Goal: Transaction & Acquisition: Purchase product/service

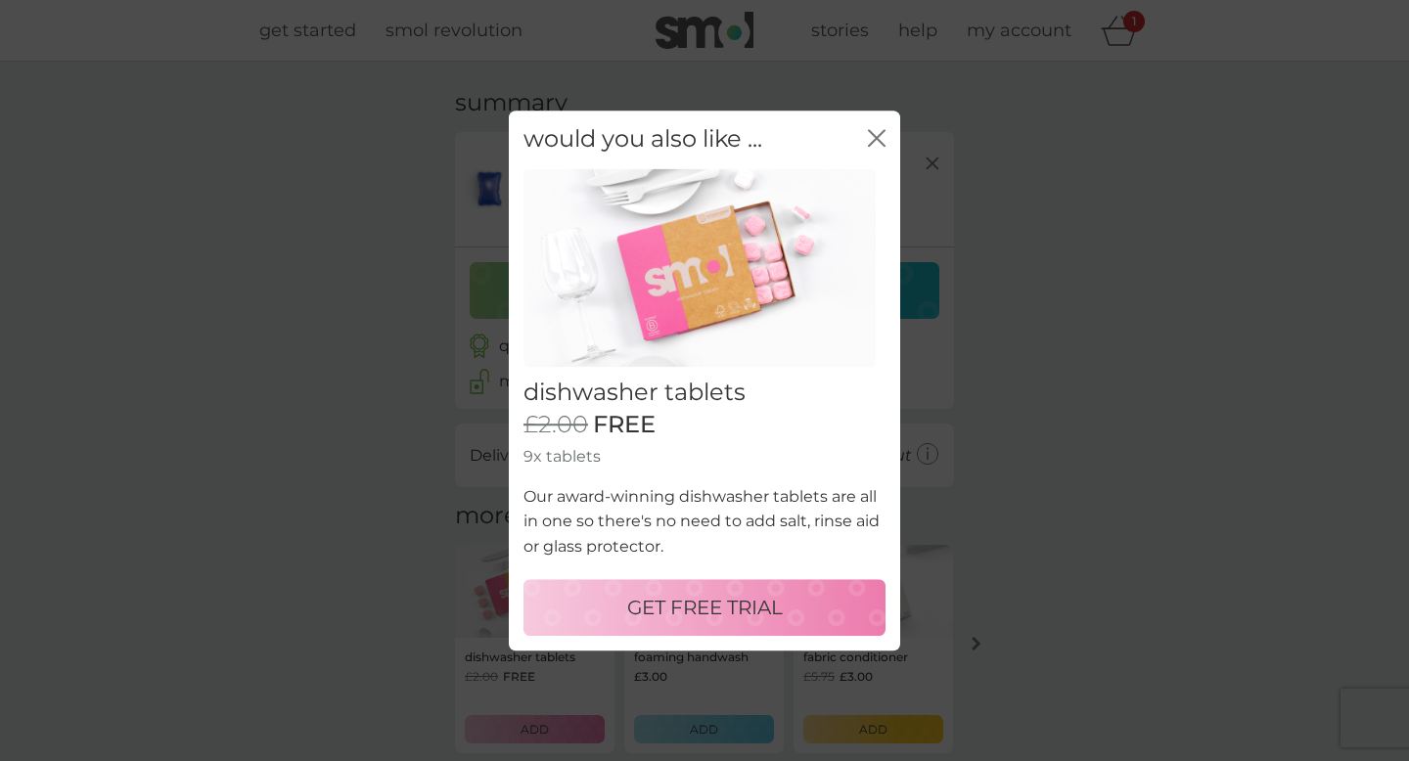
click at [876, 141] on icon "close" at bounding box center [877, 138] width 18 height 18
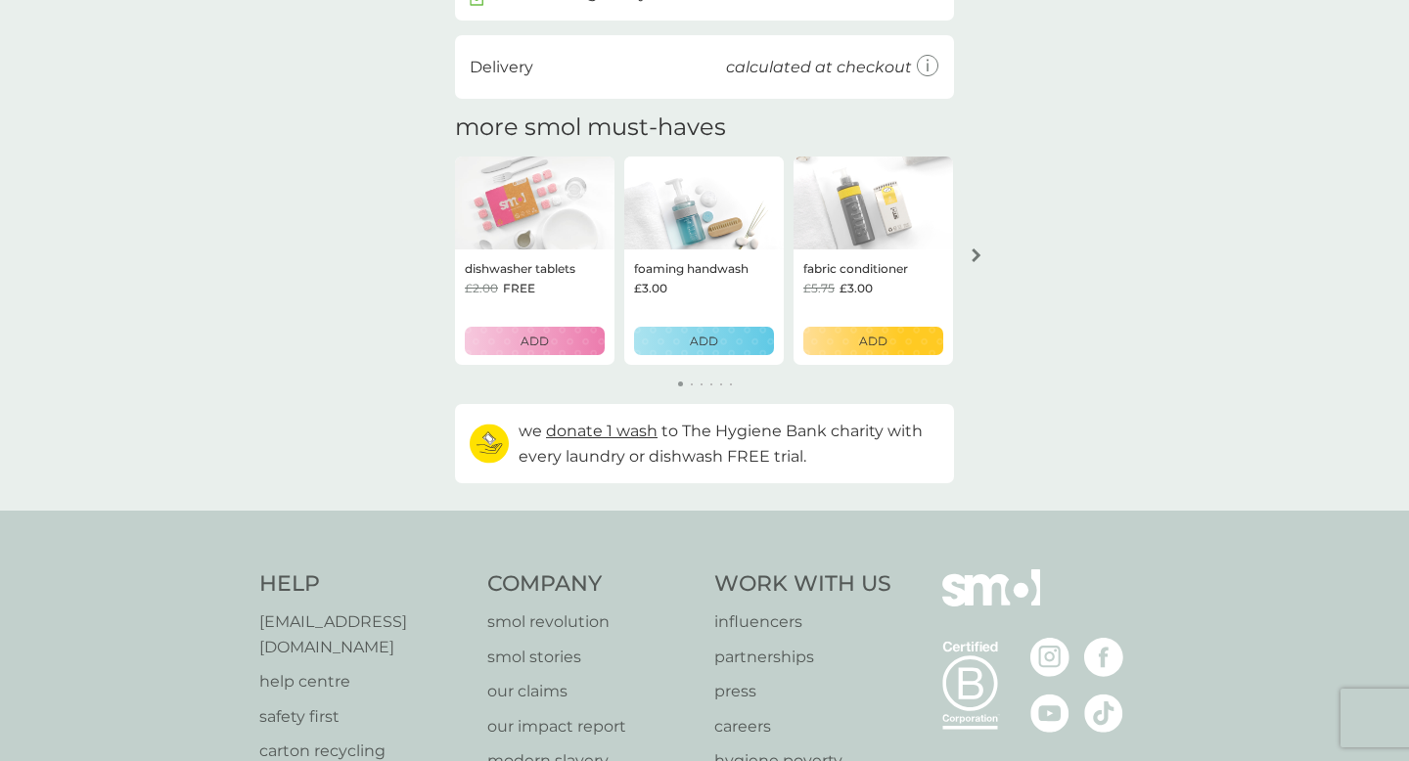
scroll to position [72, 0]
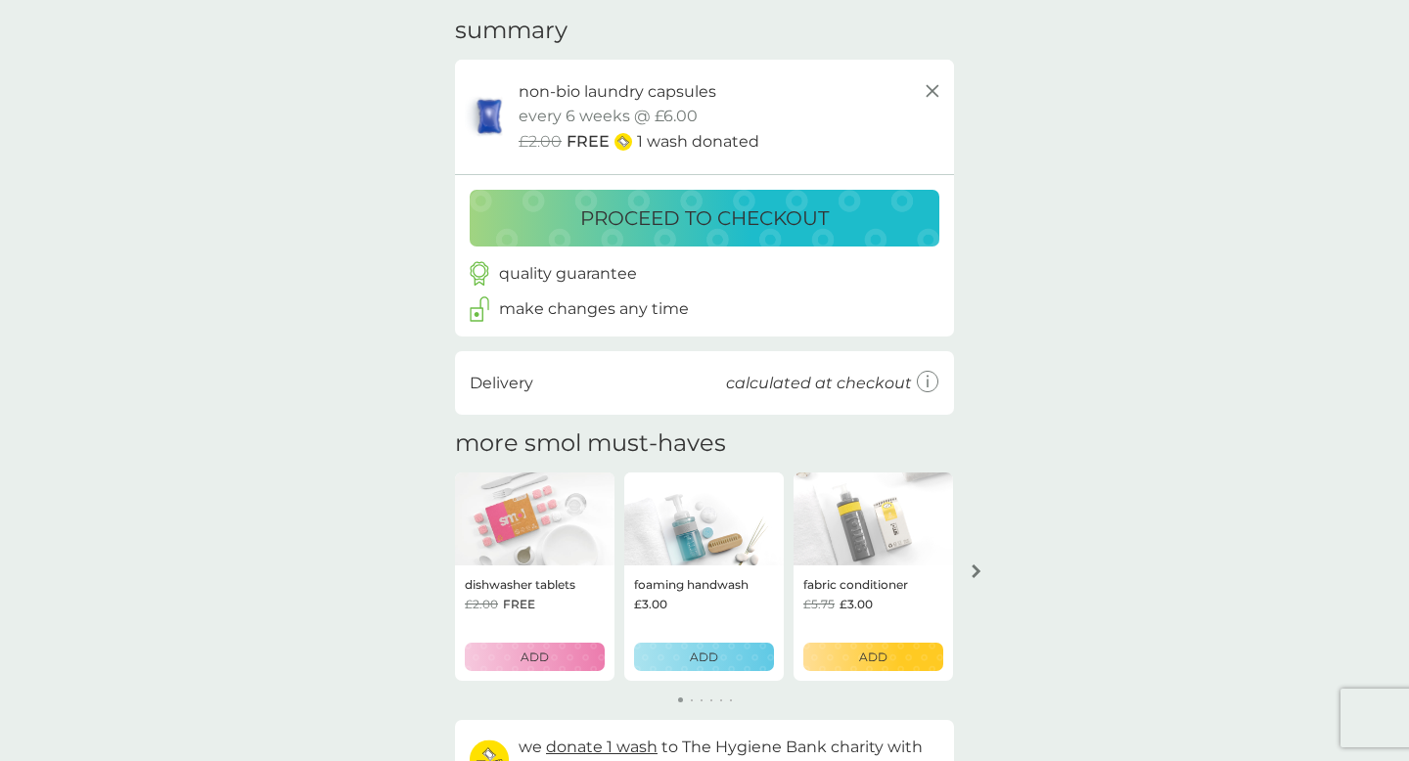
click at [706, 209] on p "proceed to checkout" at bounding box center [704, 218] width 249 height 31
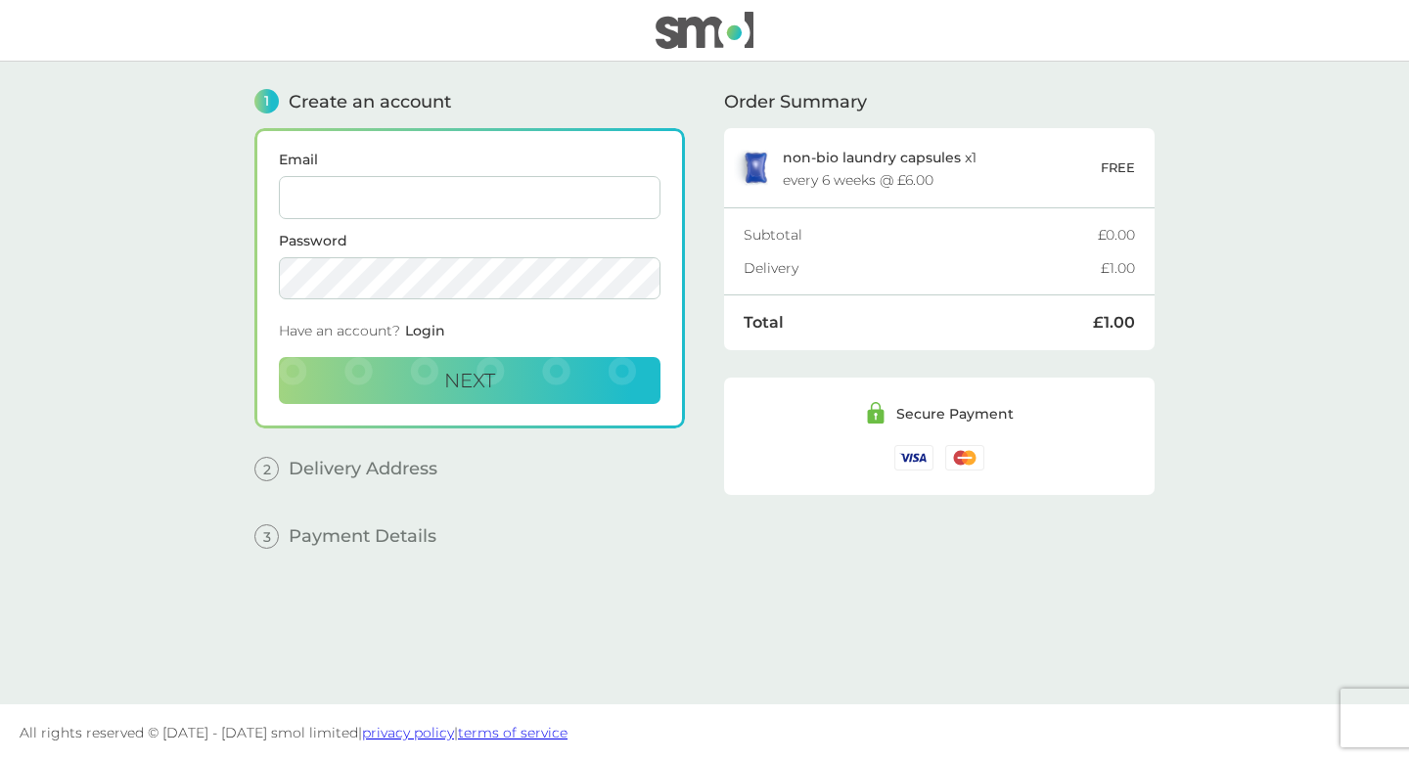
click at [576, 192] on input "Email" at bounding box center [470, 197] width 382 height 43
type input "[EMAIL_ADDRESS][DOMAIN_NAME]"
click at [525, 369] on button "Next" at bounding box center [470, 380] width 382 height 47
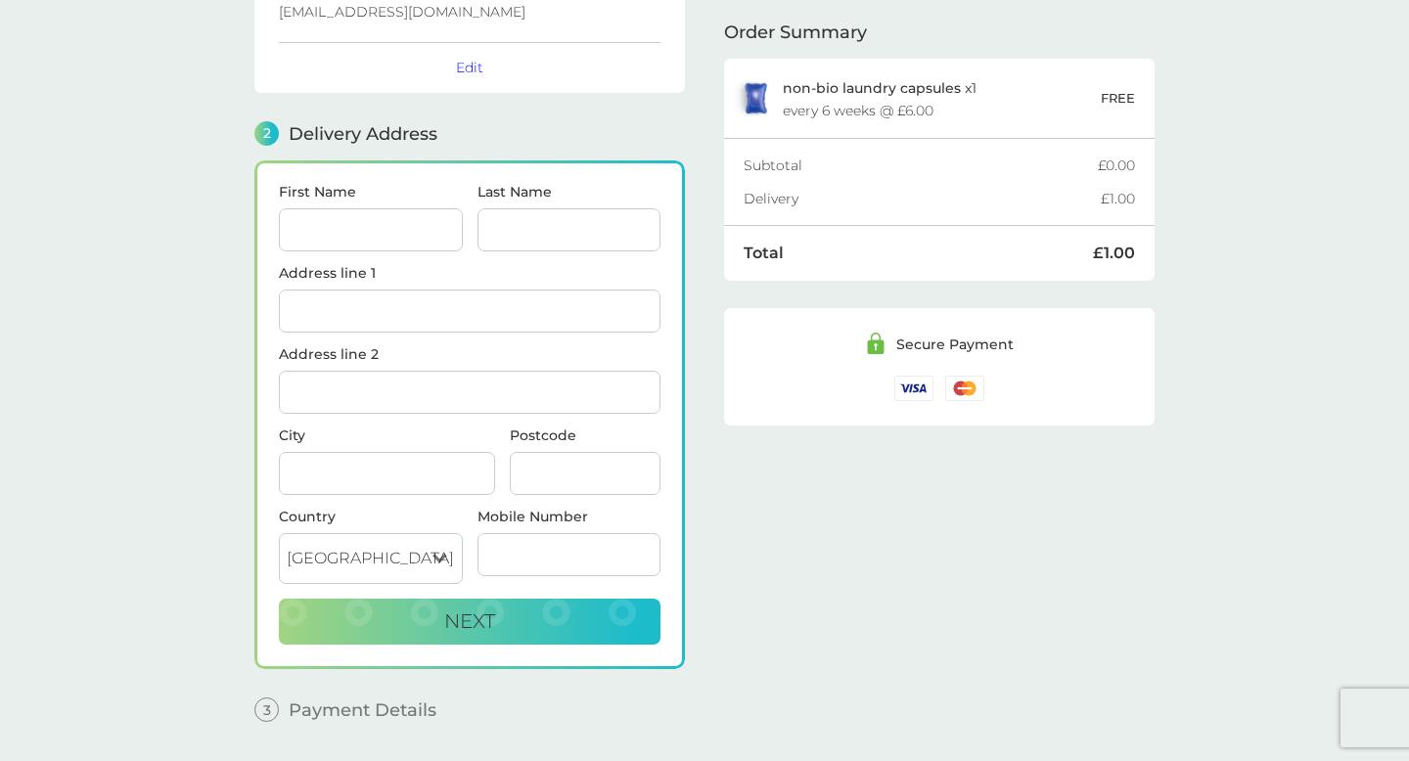
scroll to position [137, 0]
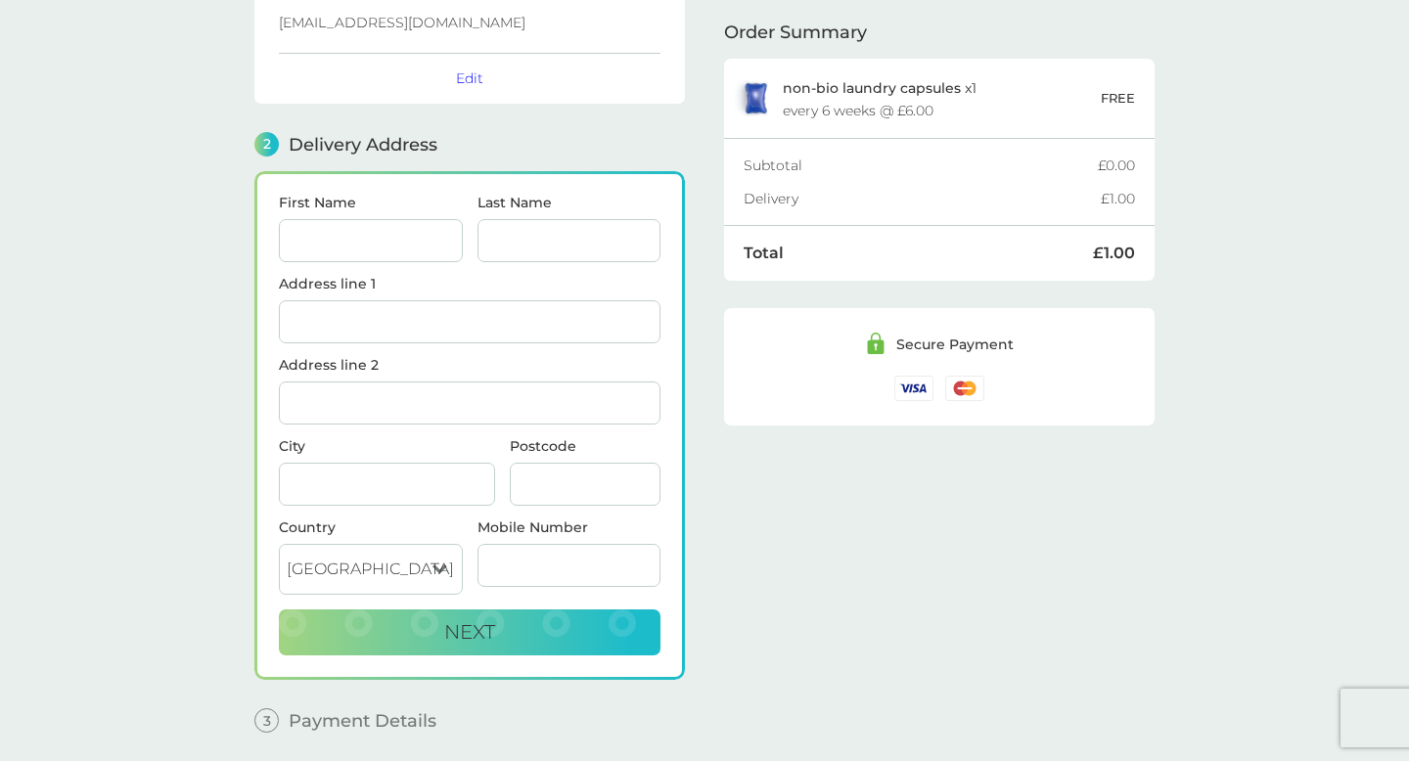
click at [448, 262] on div "First Name" at bounding box center [371, 236] width 199 height 81
click at [448, 253] on input "First Name" at bounding box center [371, 240] width 184 height 43
type input "[PERSON_NAME]"
type input "Bieeu"
type input "Flat 81, Angel Southside"
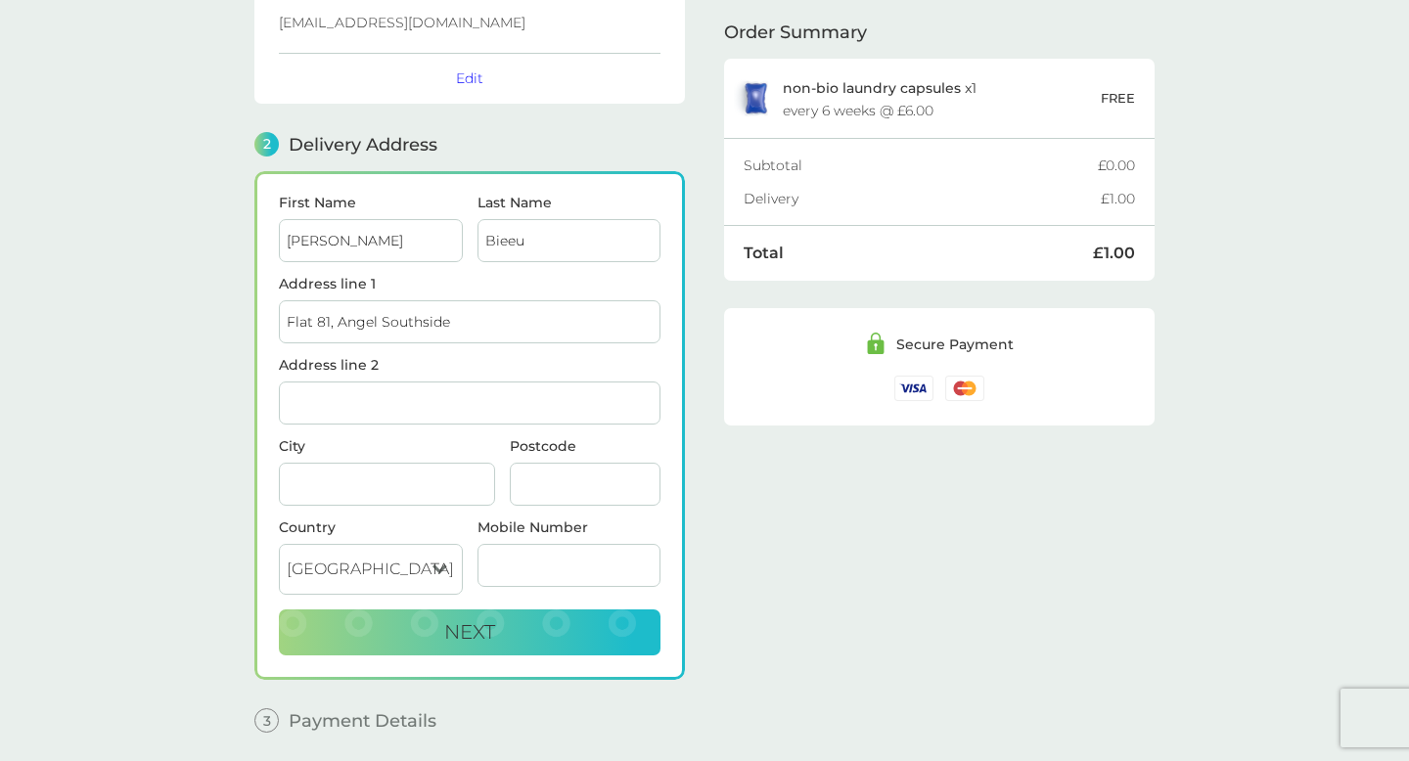
type input "[STREET_ADDRESS][PERSON_NAME]"
type input "[GEOGRAPHIC_DATA]"
type input "EC1V7JW"
type input "07407862515"
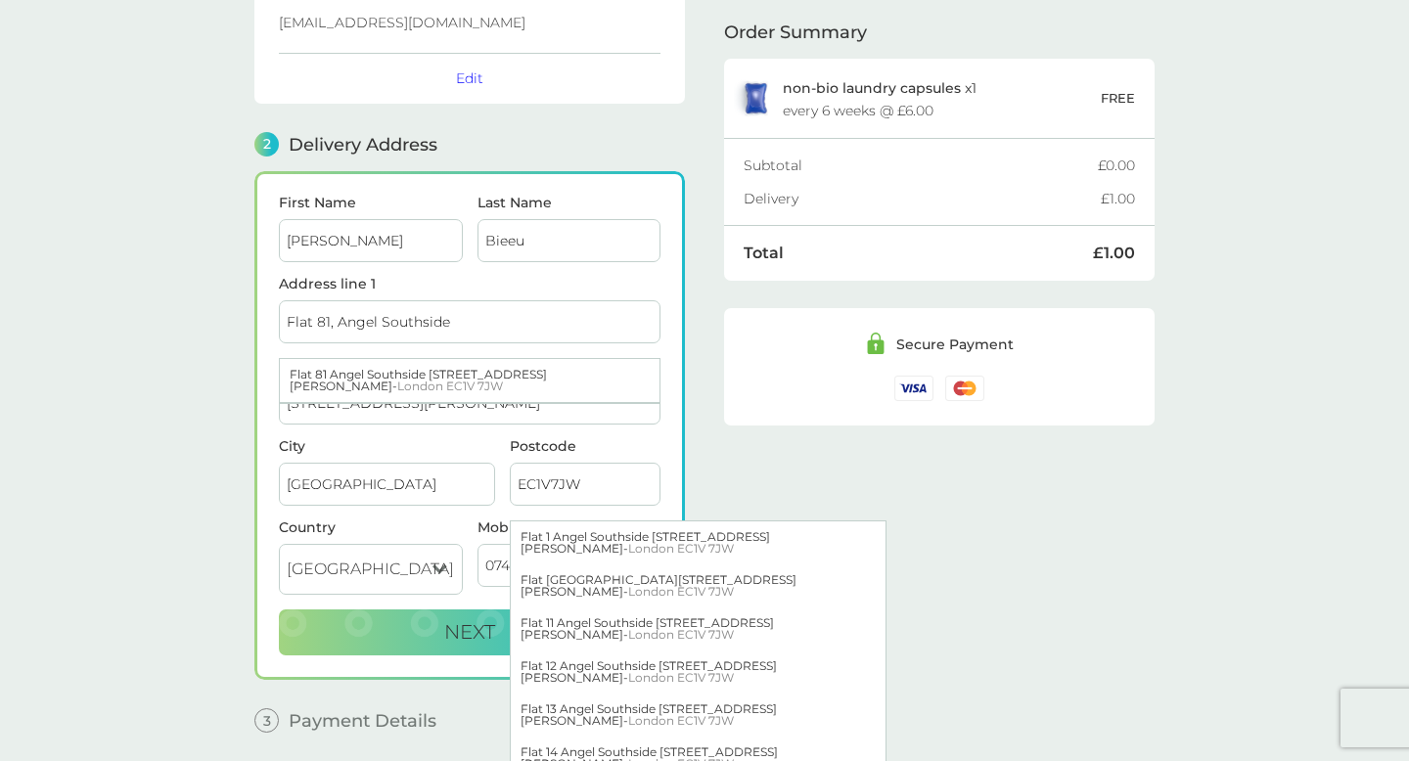
click at [334, 321] on input "Flat 81, Angel Southside" at bounding box center [470, 321] width 382 height 43
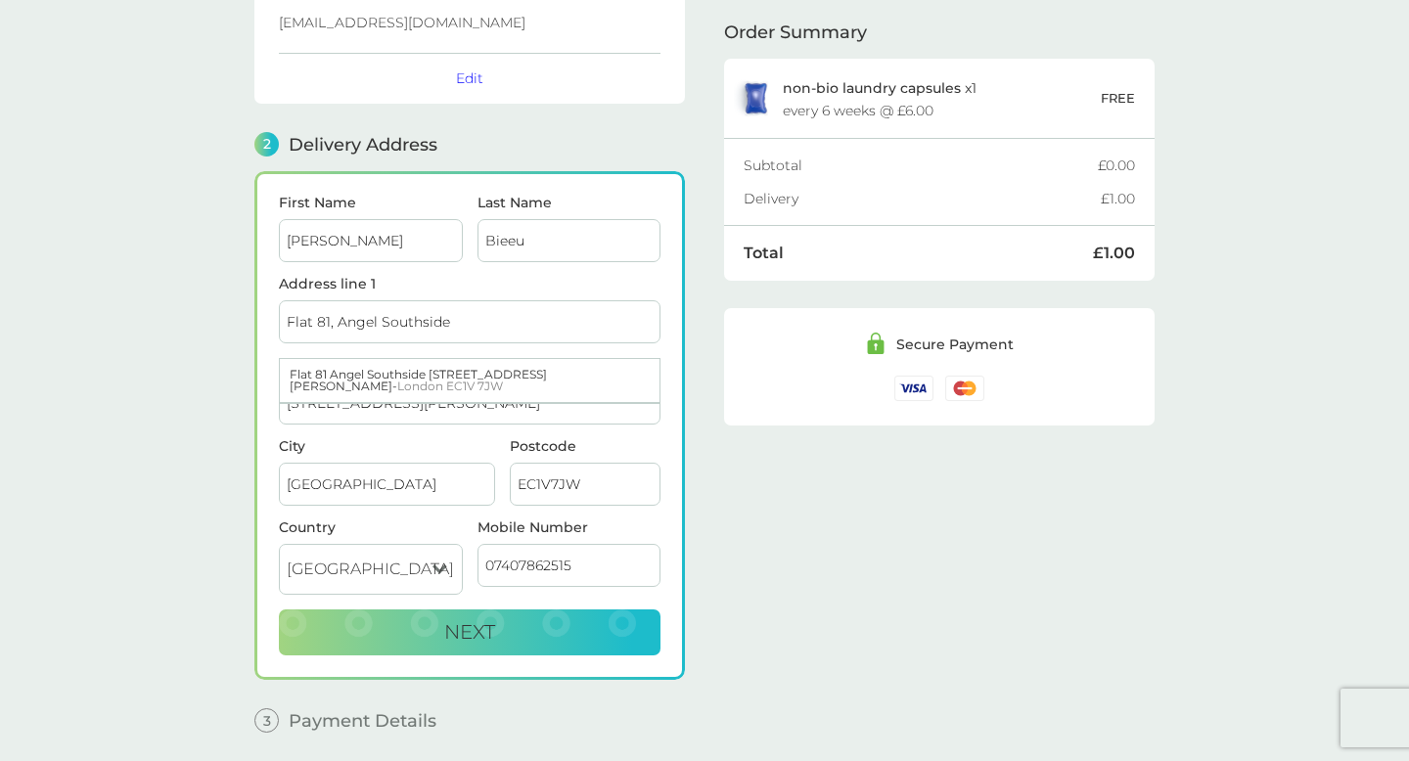
click at [334, 321] on input "Flat 81, Angel Southside" at bounding box center [470, 321] width 382 height 43
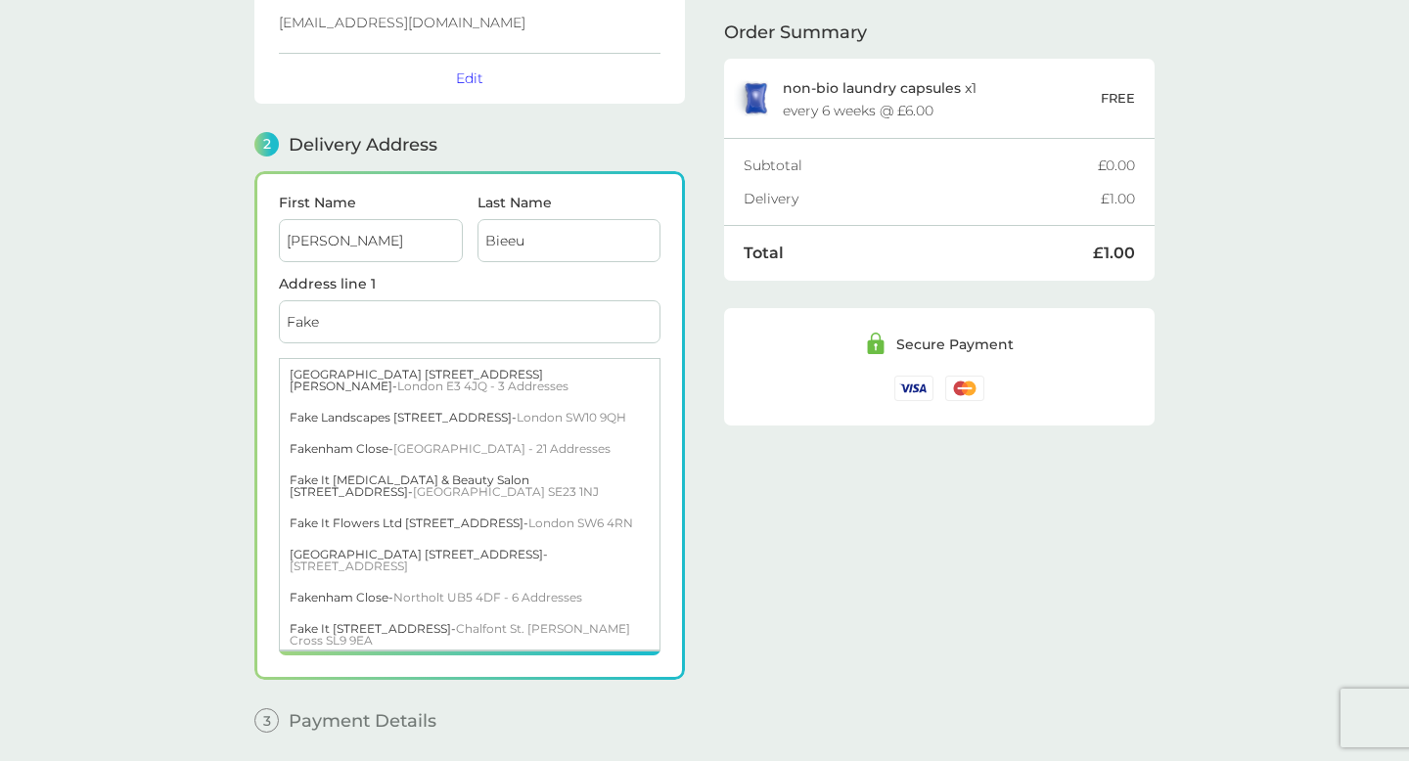
type input "Fake"
click at [407, 238] on input "[PERSON_NAME]" at bounding box center [371, 240] width 184 height 43
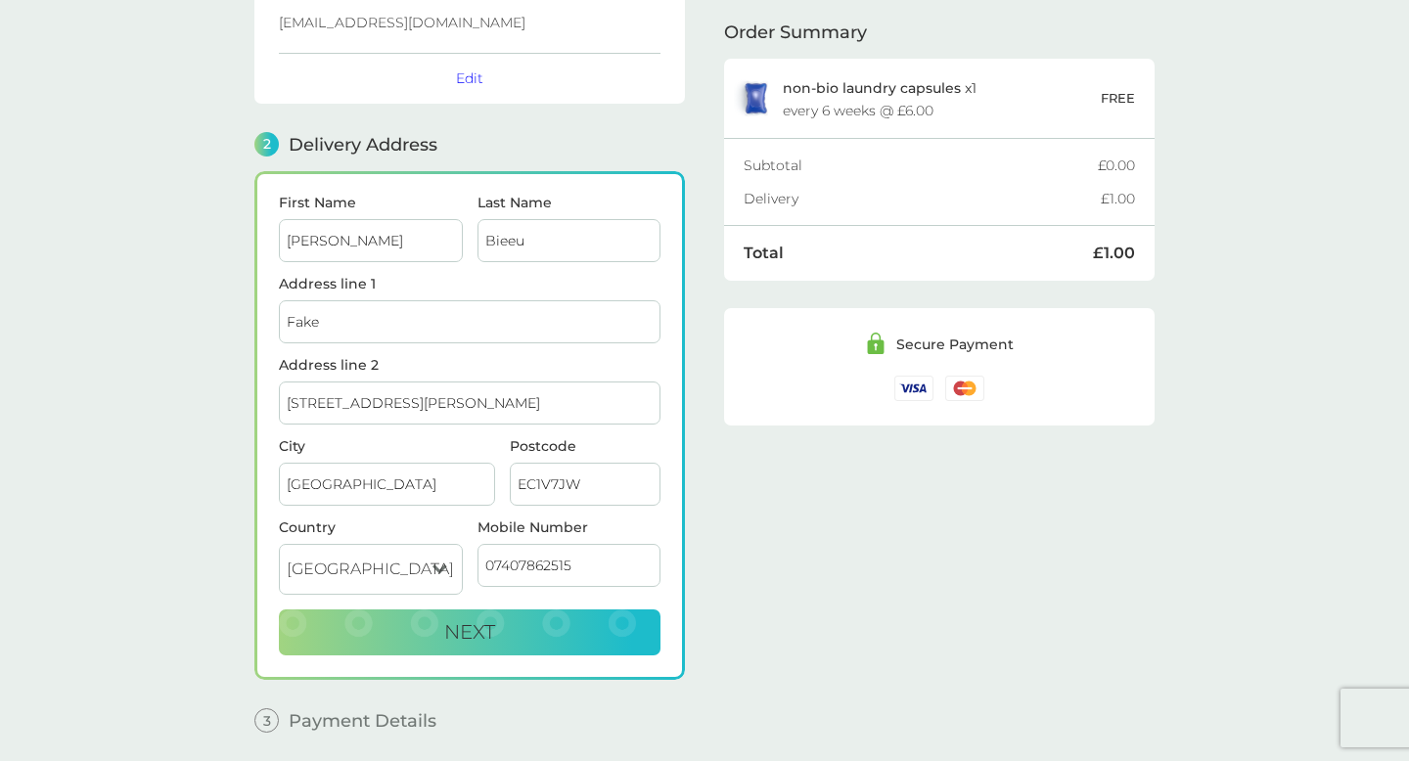
click at [407, 238] on input "[PERSON_NAME]" at bounding box center [371, 240] width 184 height 43
type input "m"
type input "Mo"
click at [557, 240] on input "Bieeu" at bounding box center [570, 240] width 184 height 43
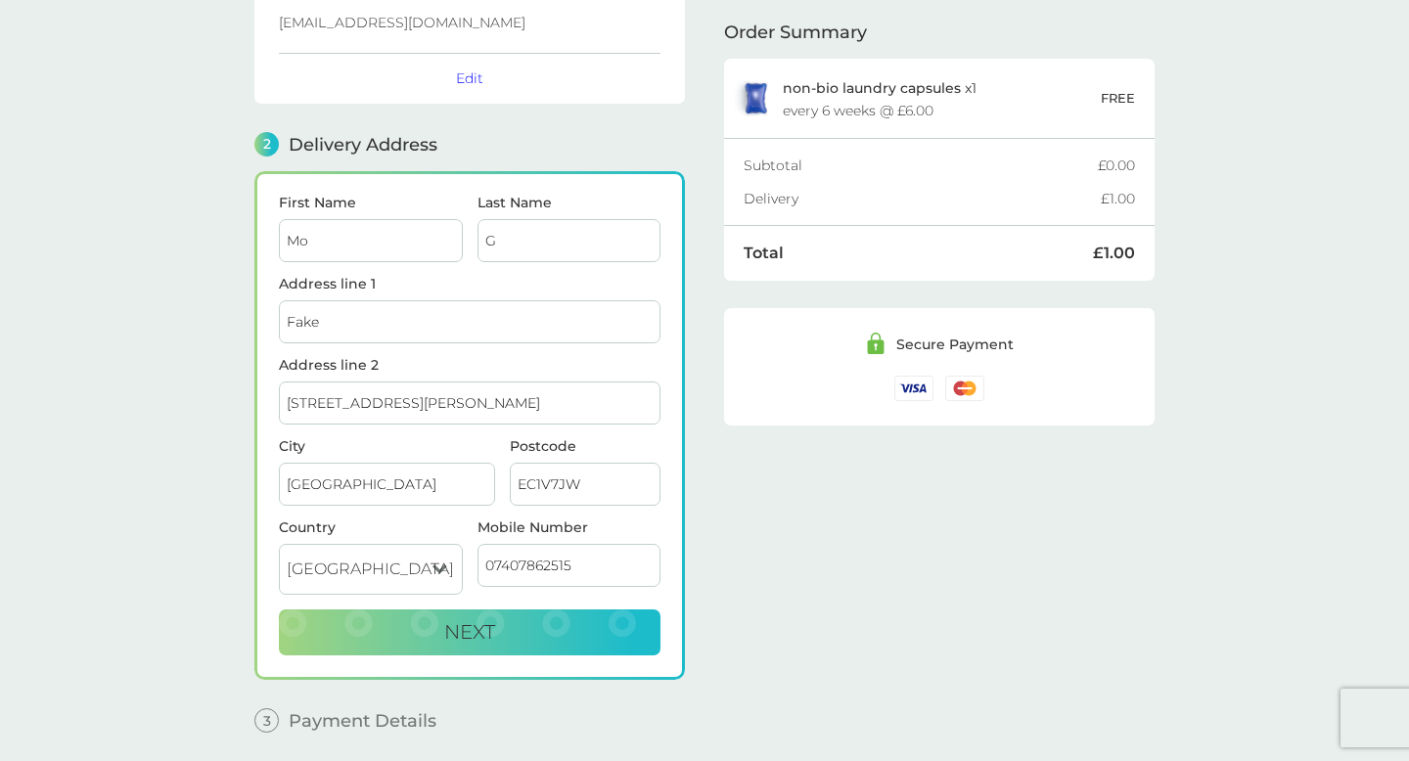
type input "G"
click at [544, 268] on div "Last Name G" at bounding box center [569, 236] width 199 height 81
click at [497, 319] on input "Fake" at bounding box center [470, 321] width 382 height 43
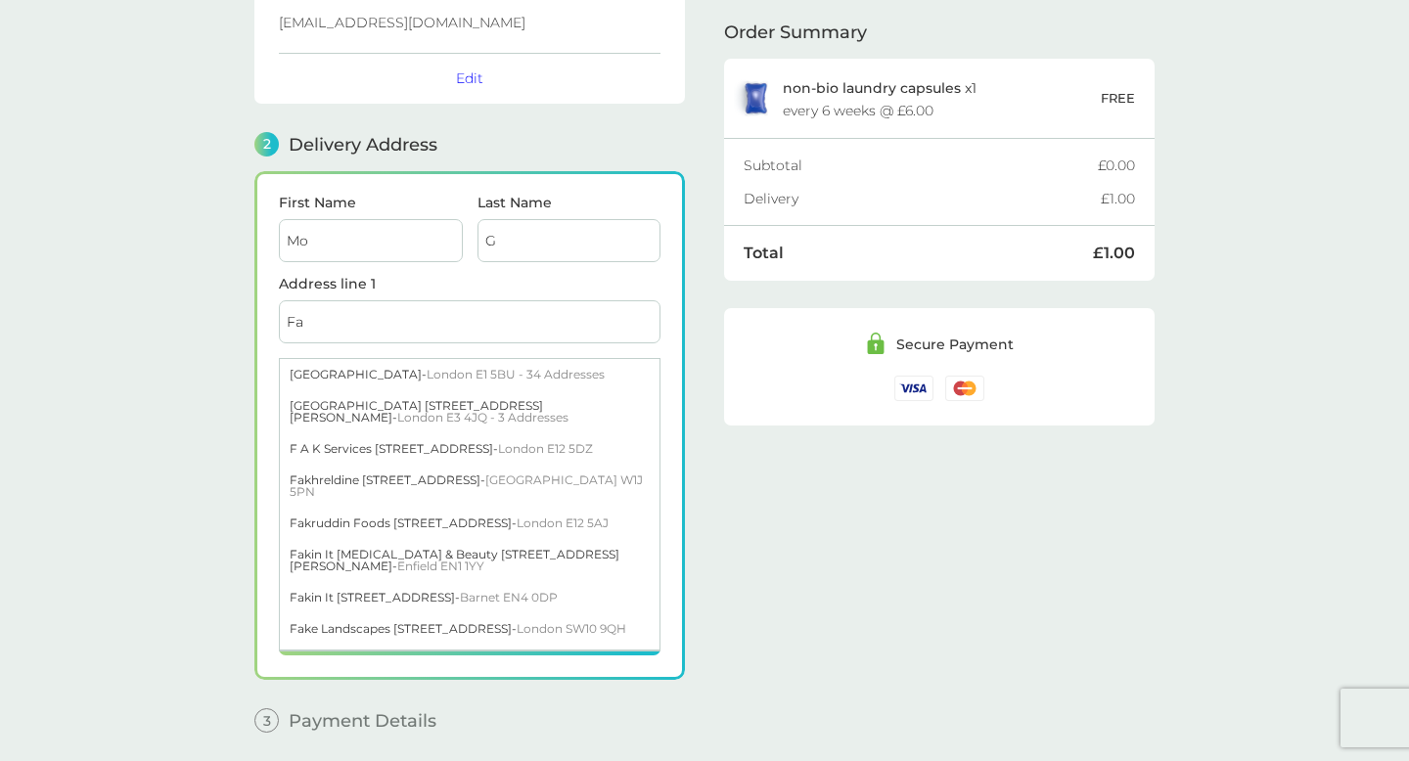
type input "F"
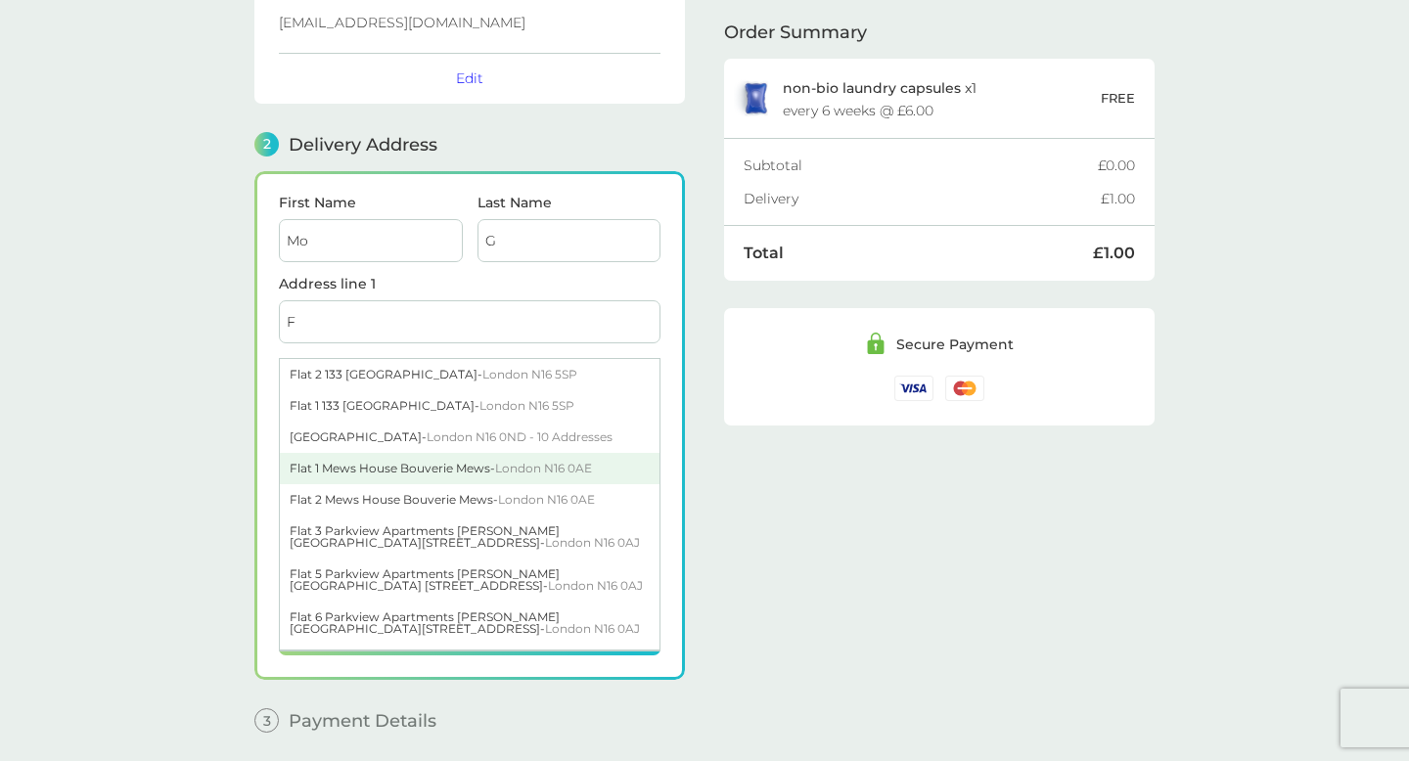
click at [338, 461] on div "Flat [STREET_ADDRESS]" at bounding box center [470, 468] width 380 height 31
type input "Flat 1, [GEOGRAPHIC_DATA]"
type input "Bouverie Mews"
type input "N16 0AE"
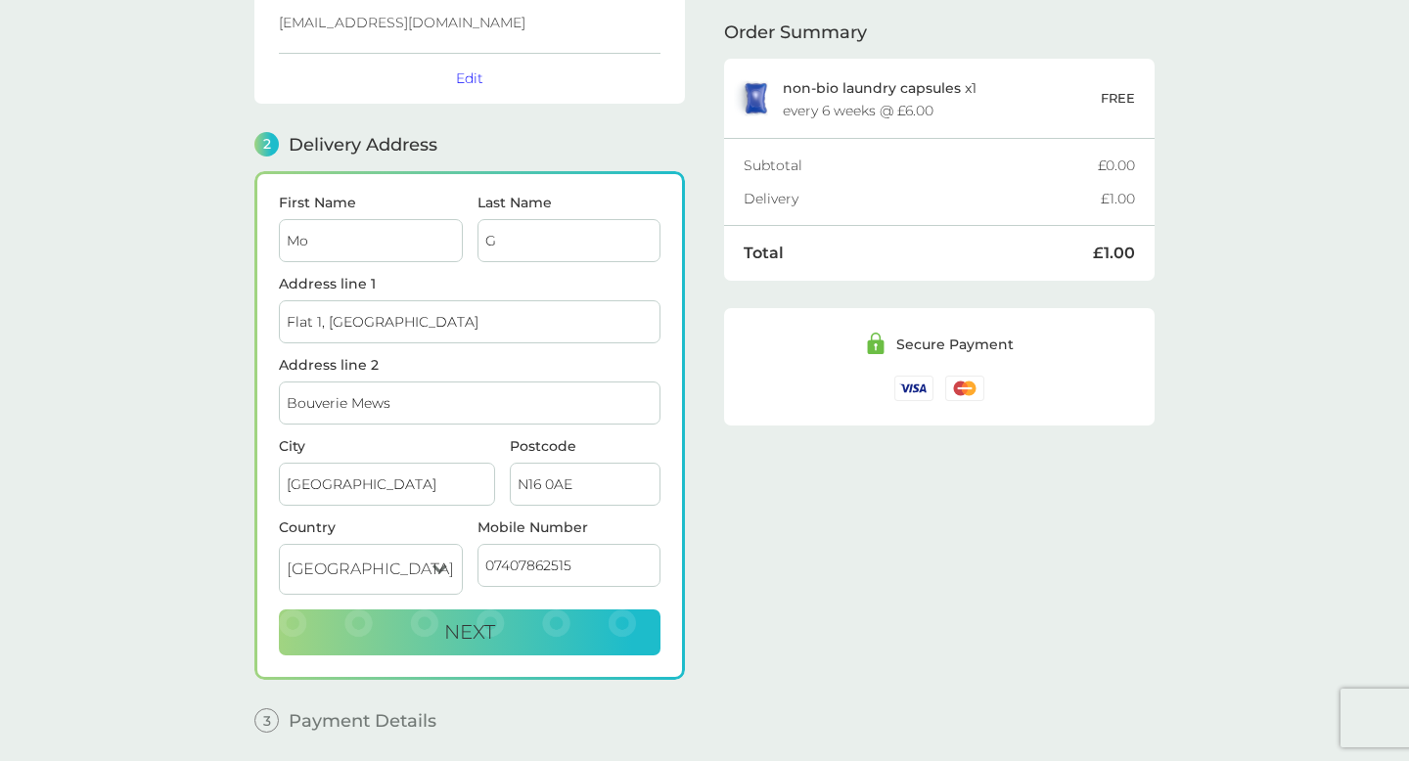
click at [435, 447] on label "City" at bounding box center [387, 446] width 216 height 14
click at [435, 463] on input "[GEOGRAPHIC_DATA]" at bounding box center [387, 484] width 216 height 43
click at [586, 574] on input "07407862515" at bounding box center [570, 565] width 184 height 43
type input "07382910928"
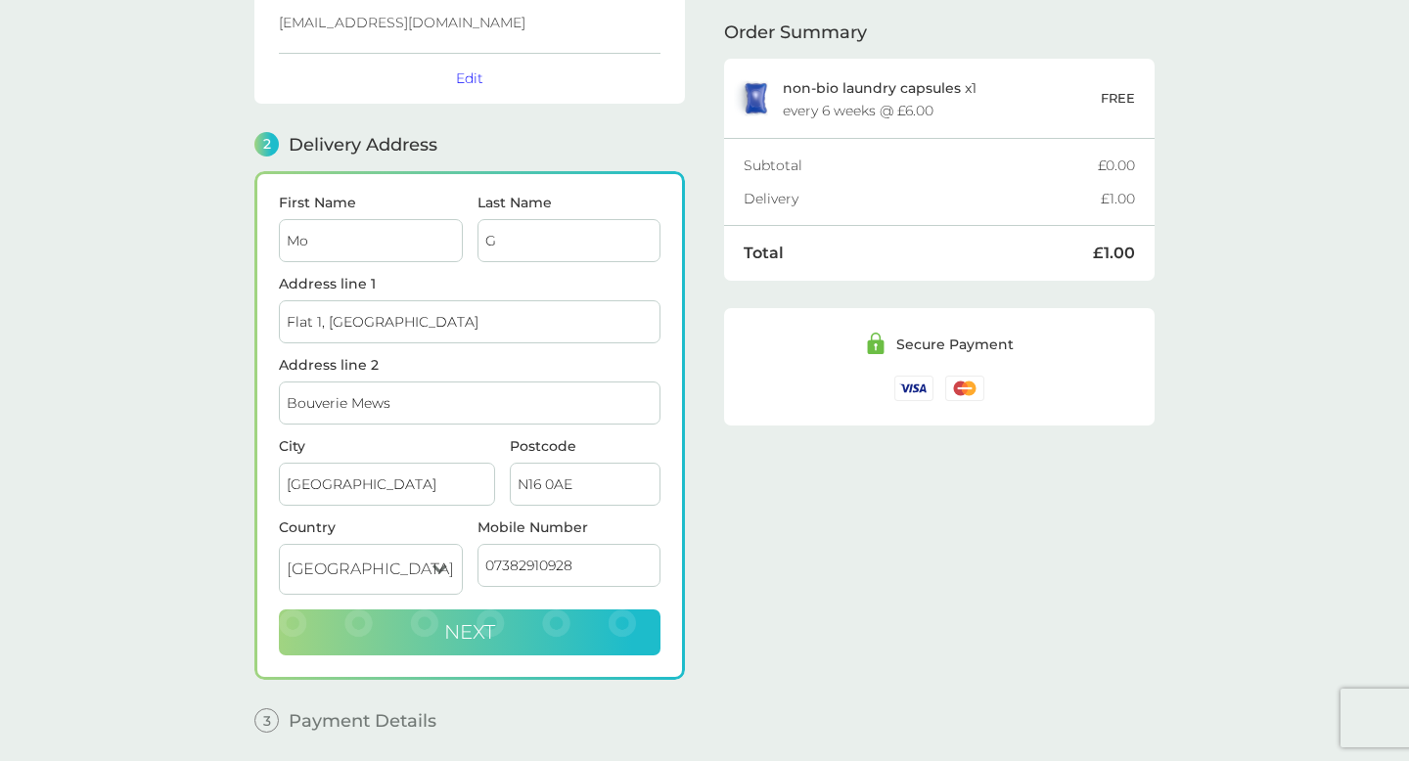
click at [540, 623] on button "Next" at bounding box center [470, 633] width 382 height 47
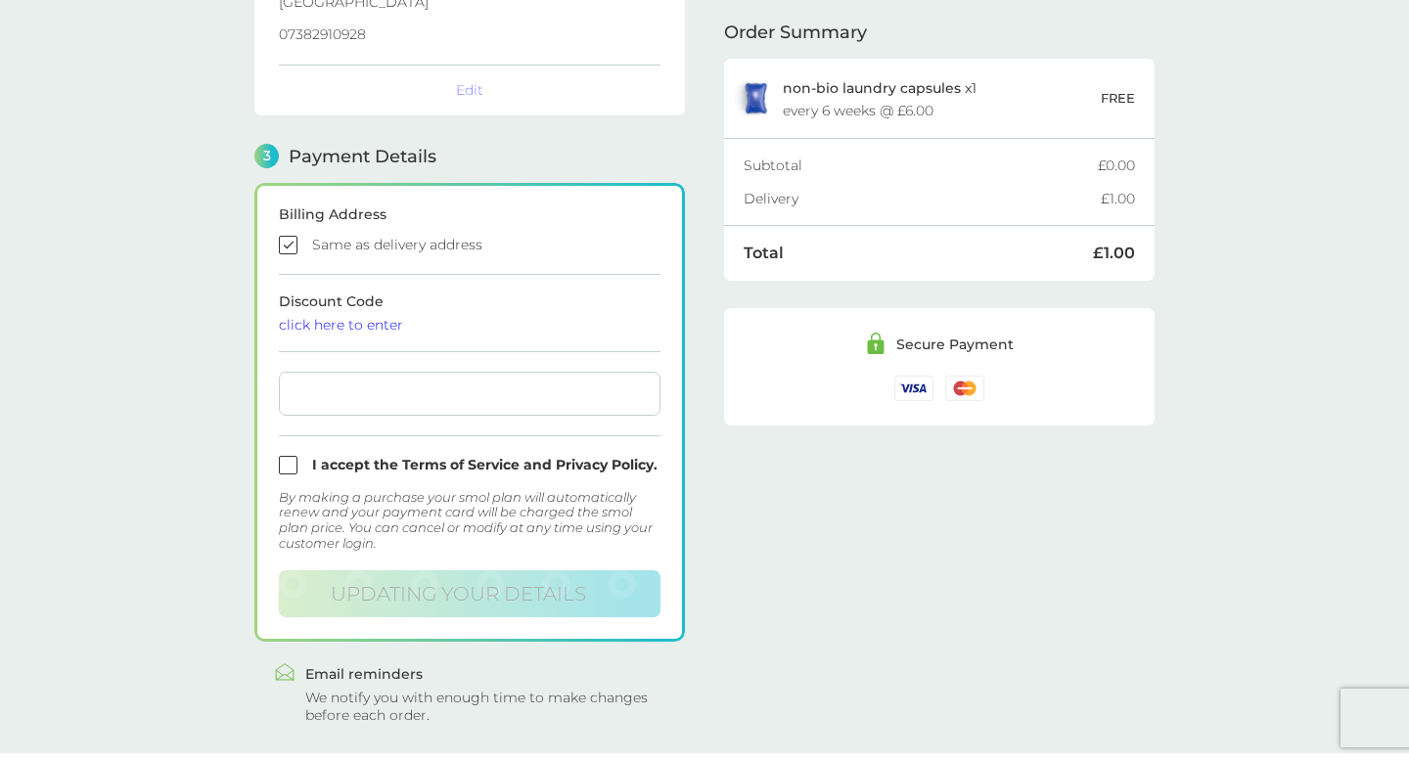
scroll to position [492, 0]
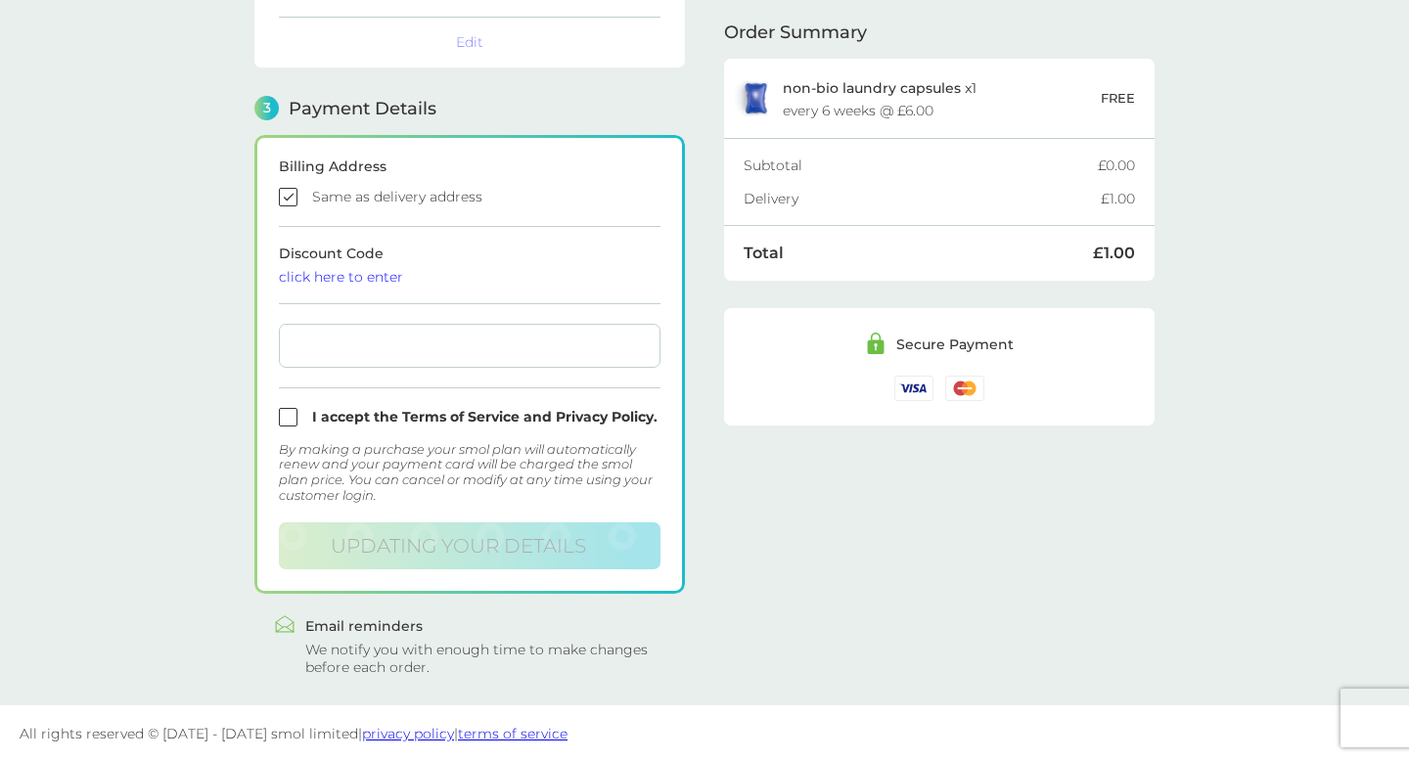
click at [447, 201] on input "checkbox" at bounding box center [470, 197] width 382 height 19
click at [292, 192] on input "checkbox" at bounding box center [470, 193] width 382 height 19
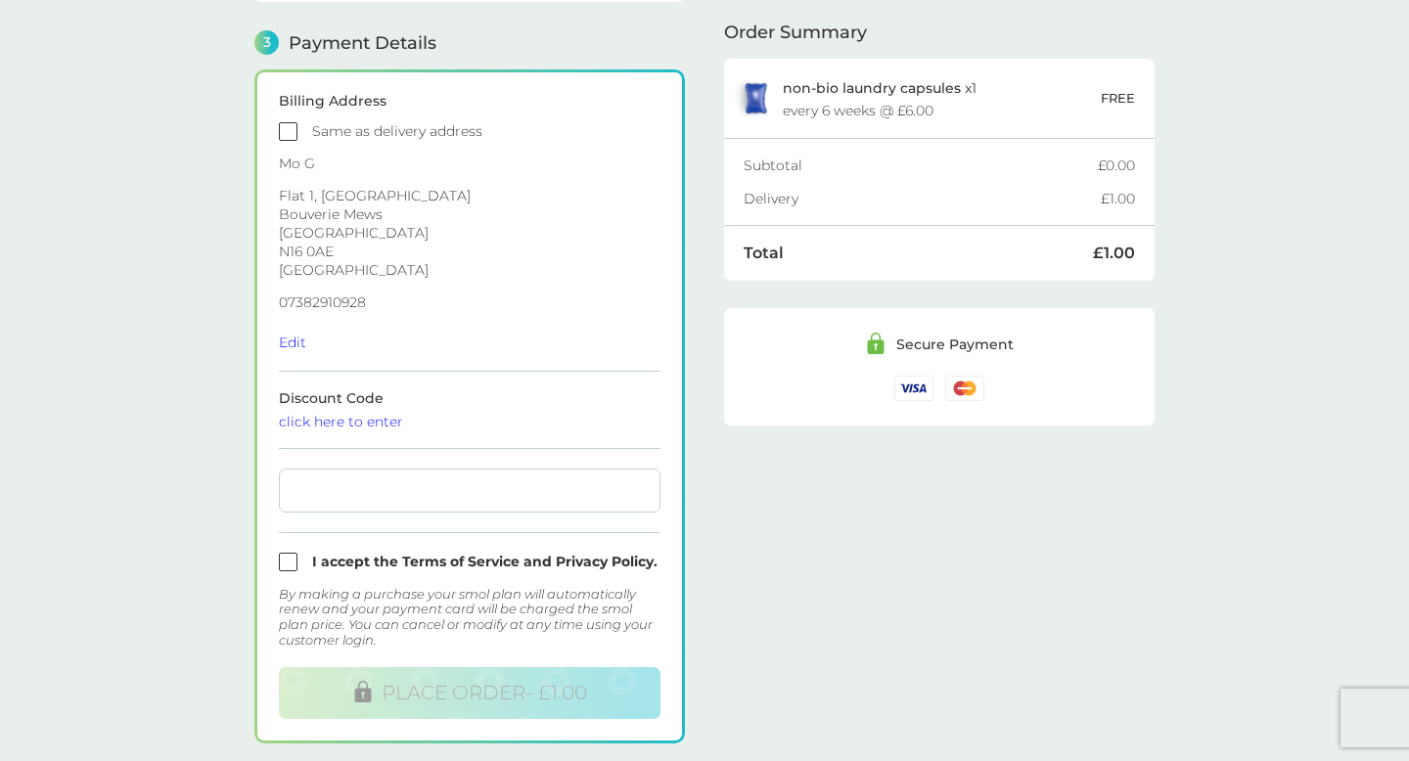
click at [286, 136] on input "checkbox" at bounding box center [470, 131] width 382 height 19
checkbox input "true"
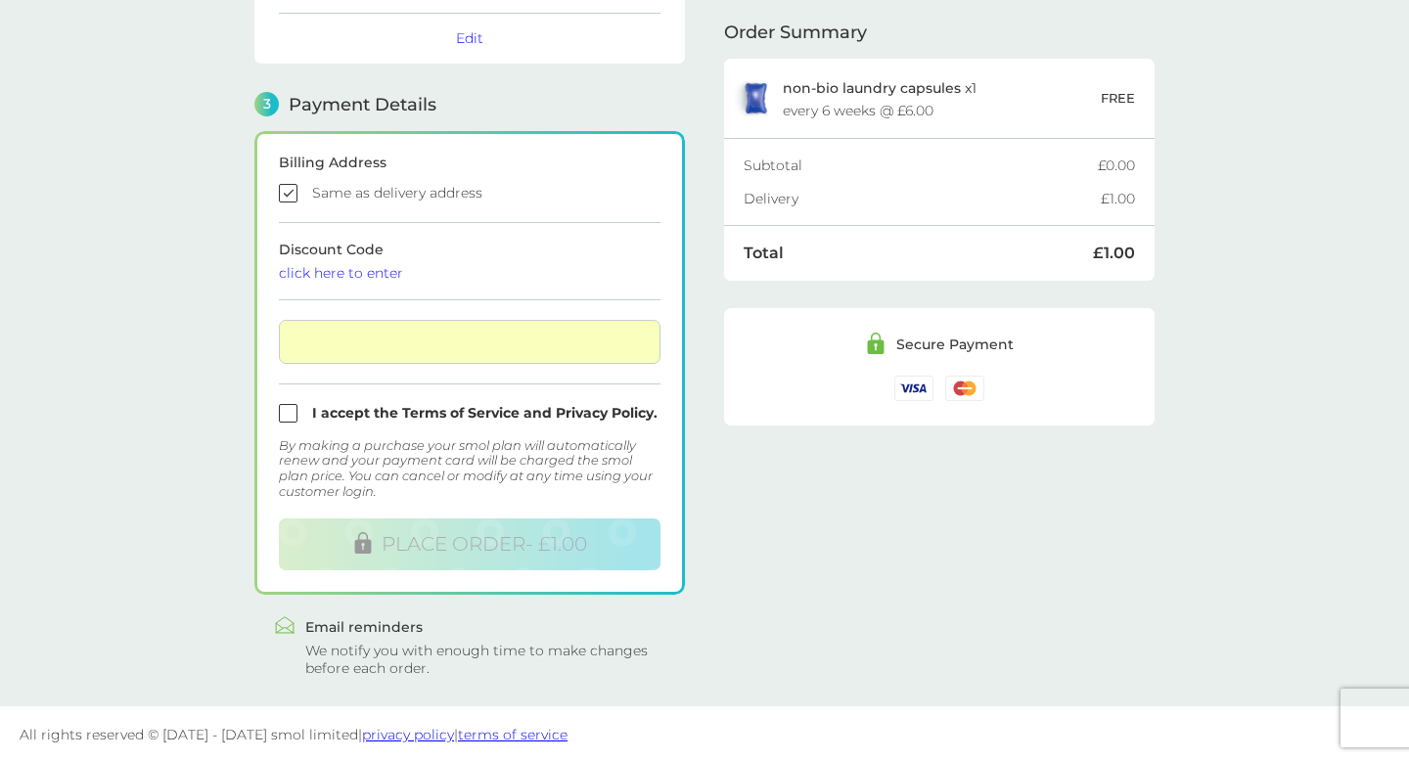
click at [396, 409] on input "checkbox" at bounding box center [470, 413] width 382 height 19
checkbox input "true"
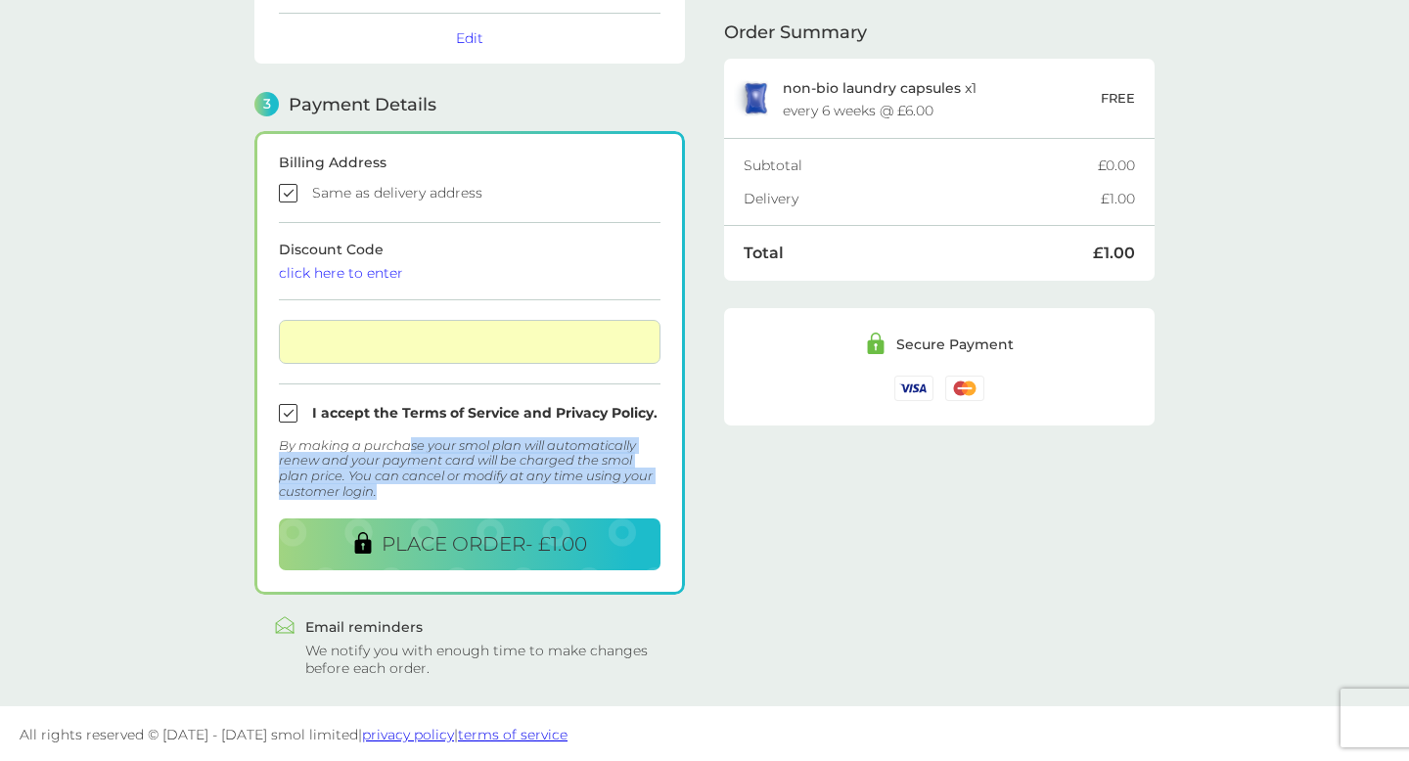
drag, startPoint x: 406, startPoint y: 449, endPoint x: 451, endPoint y: 489, distance: 60.3
click at [451, 489] on div "By making a purchase your smol plan will automatically renew and your payment c…" at bounding box center [470, 468] width 382 height 61
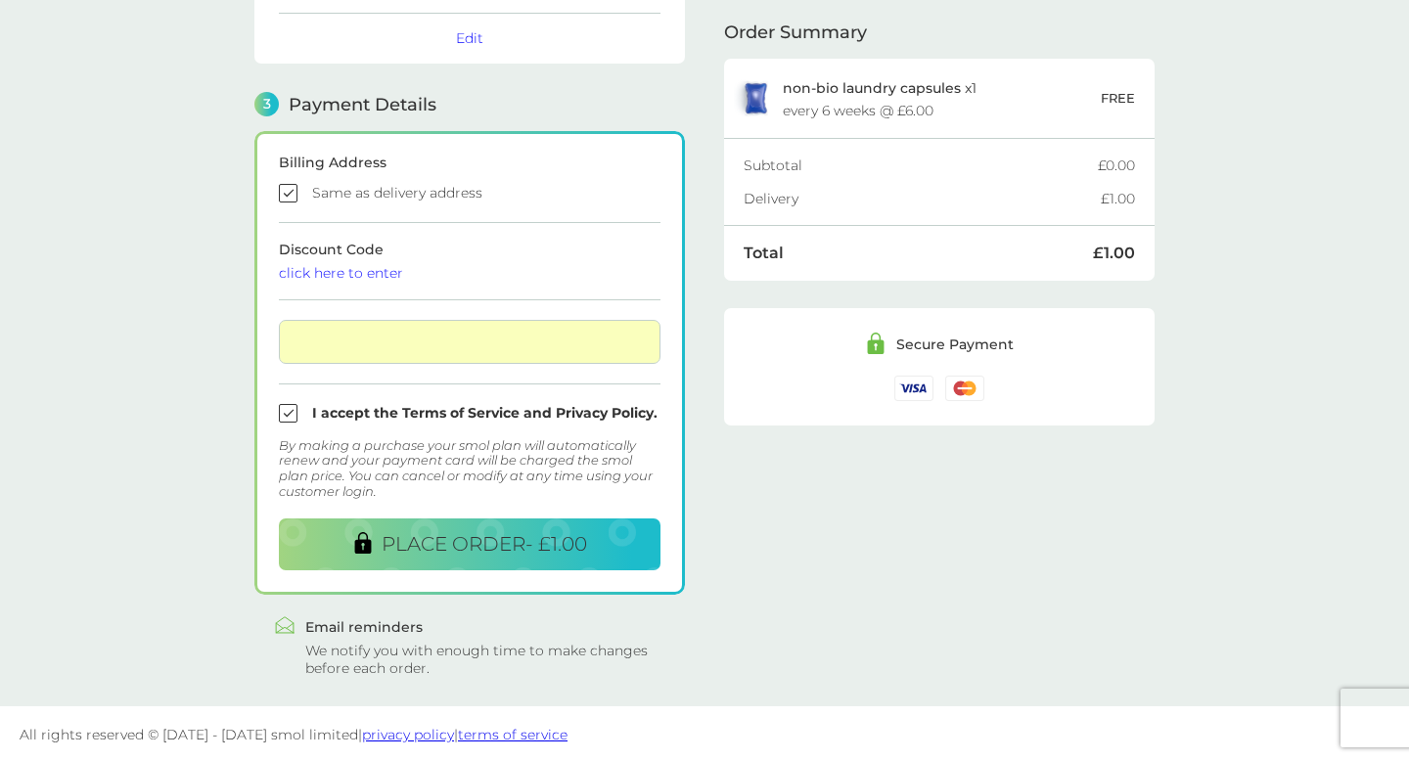
click at [451, 489] on div "By making a purchase your smol plan will automatically renew and your payment c…" at bounding box center [470, 468] width 382 height 61
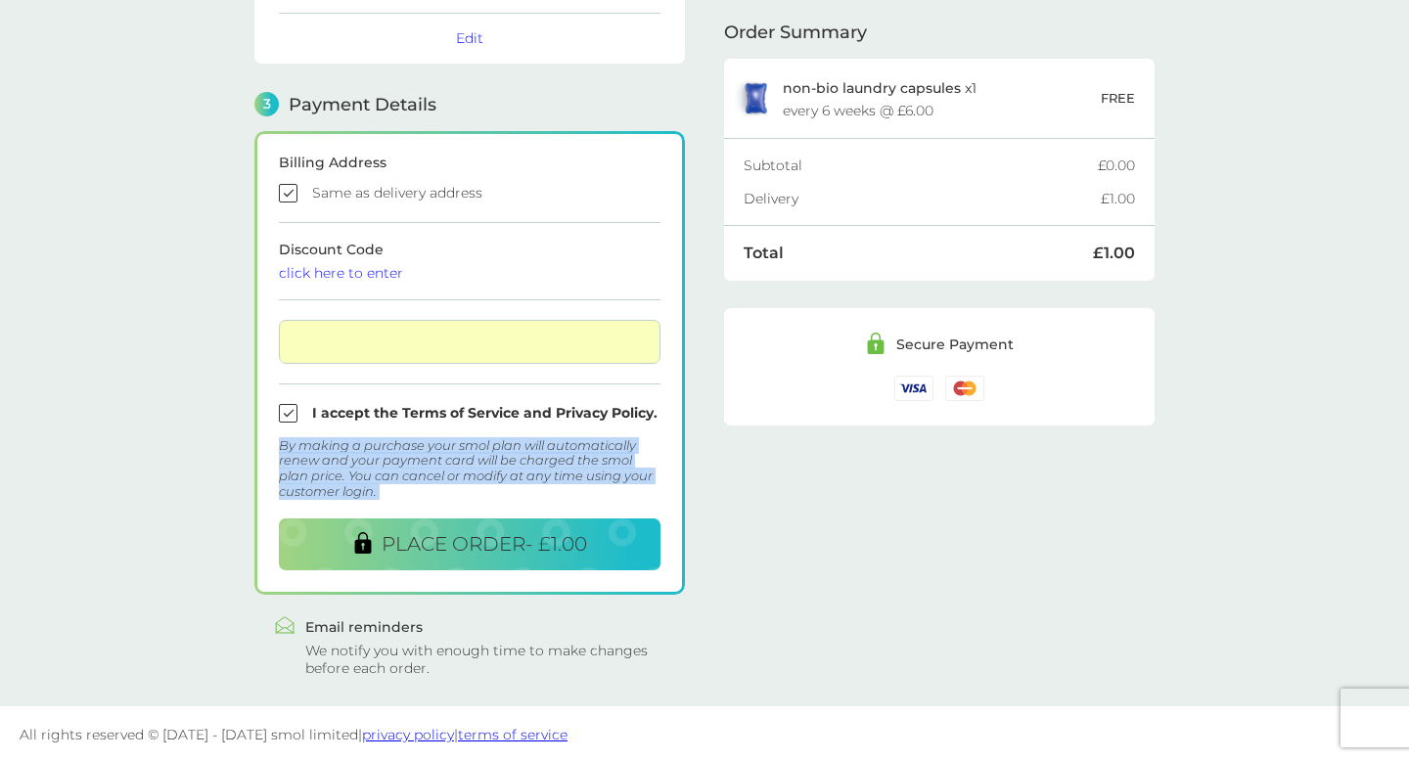
click at [470, 489] on div "By making a purchase your smol plan will automatically renew and your payment c…" at bounding box center [470, 468] width 382 height 61
drag, startPoint x: 470, startPoint y: 489, endPoint x: 280, endPoint y: 447, distance: 194.5
click at [280, 447] on div "By making a purchase your smol plan will automatically renew and your payment c…" at bounding box center [470, 468] width 382 height 61
drag, startPoint x: 280, startPoint y: 447, endPoint x: 409, endPoint y: 495, distance: 137.8
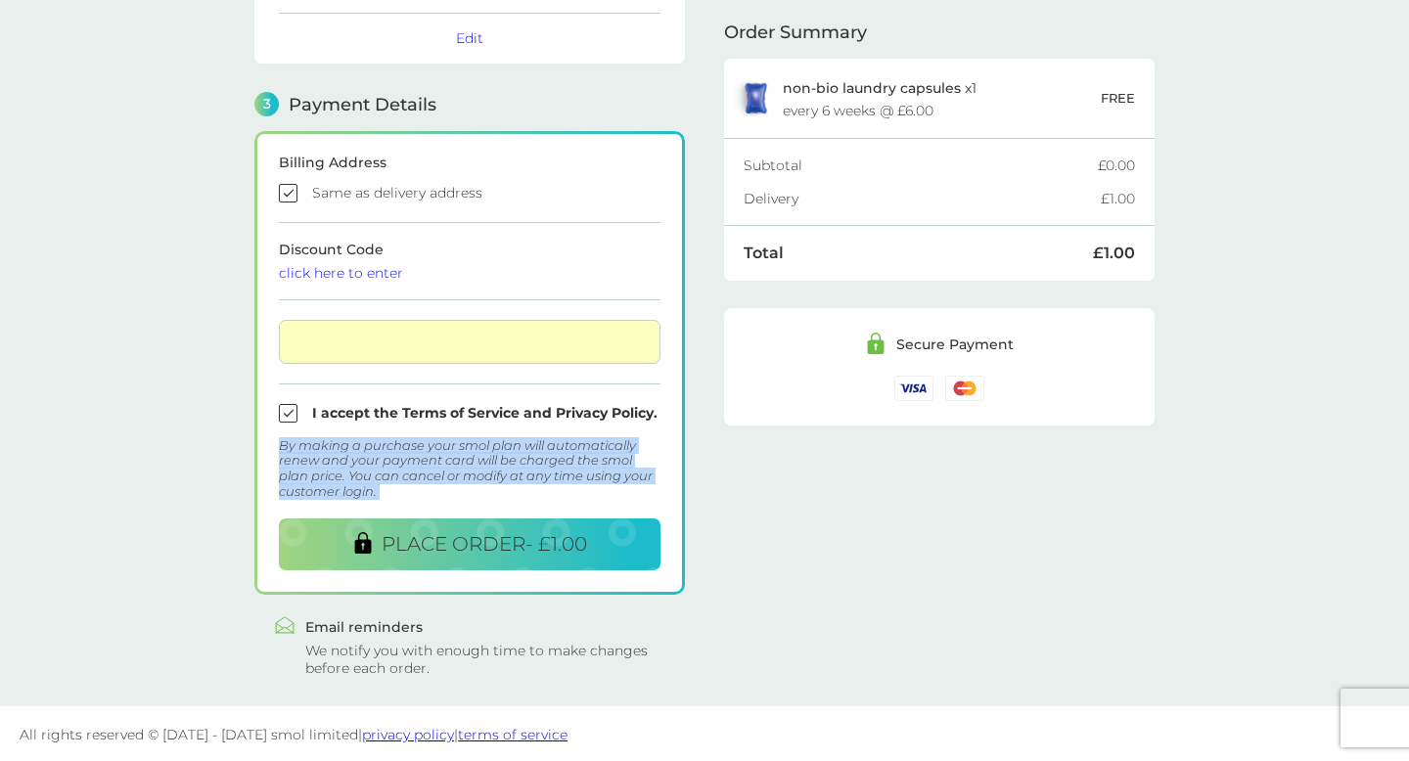
click at [409, 495] on div "By making a purchase your smol plan will automatically renew and your payment c…" at bounding box center [470, 468] width 382 height 61
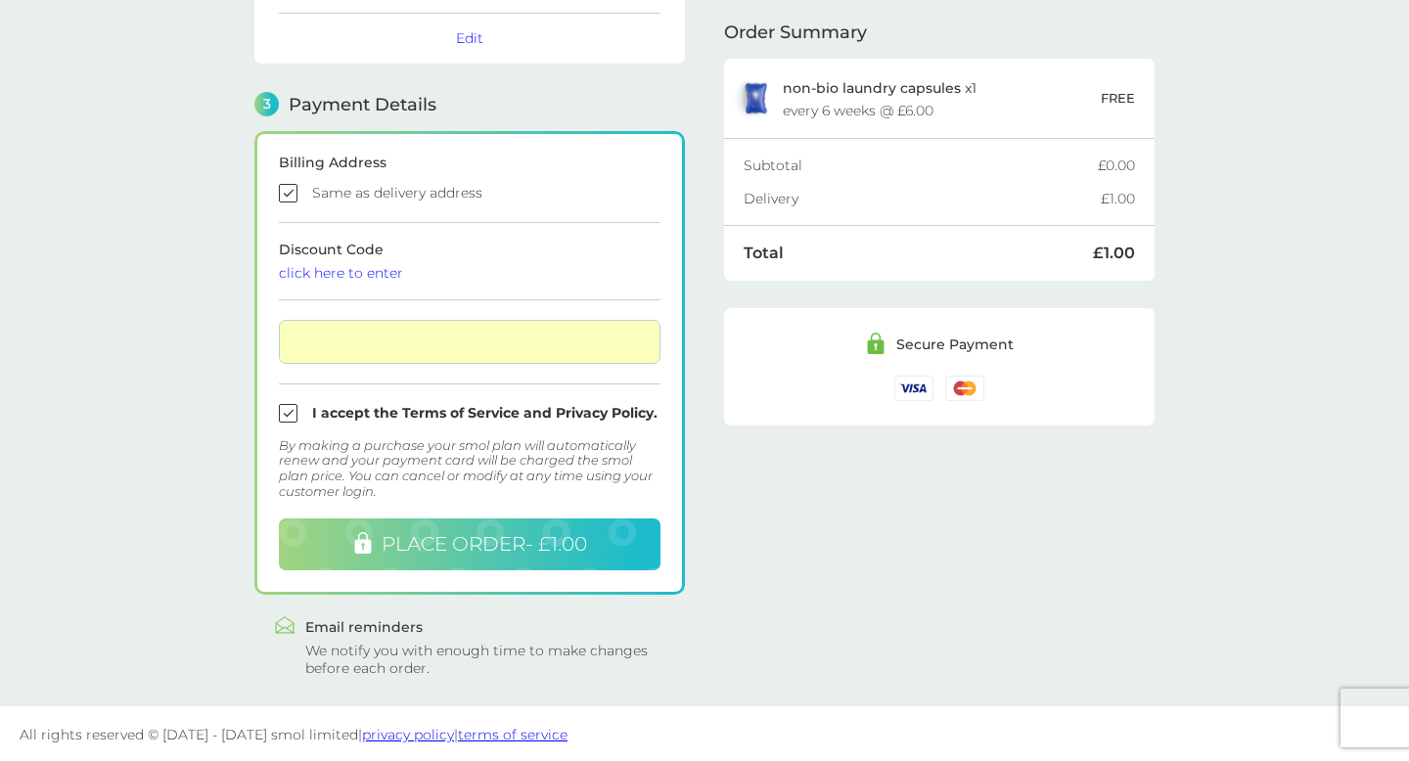
click at [543, 532] on span "PLACE ORDER - £1.00" at bounding box center [485, 543] width 206 height 23
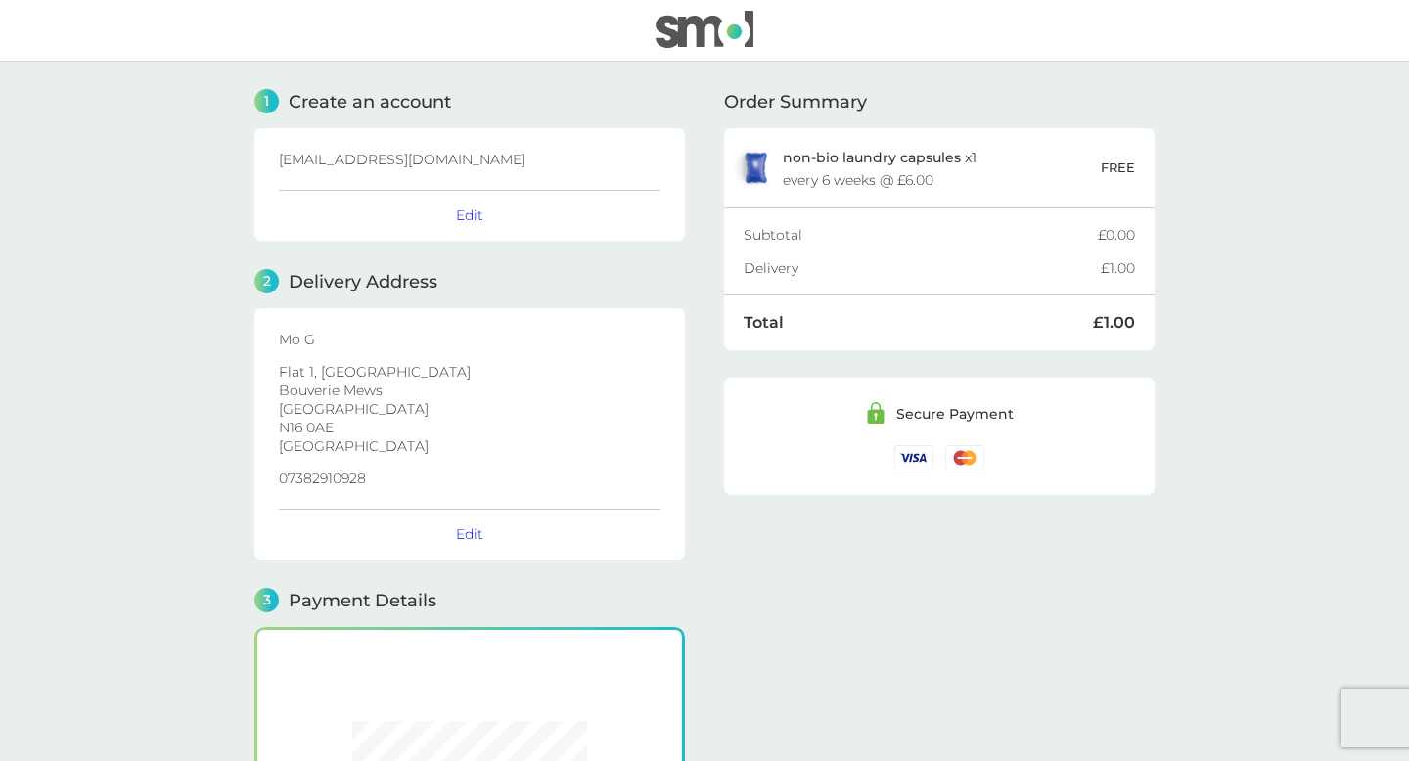
scroll to position [492, 0]
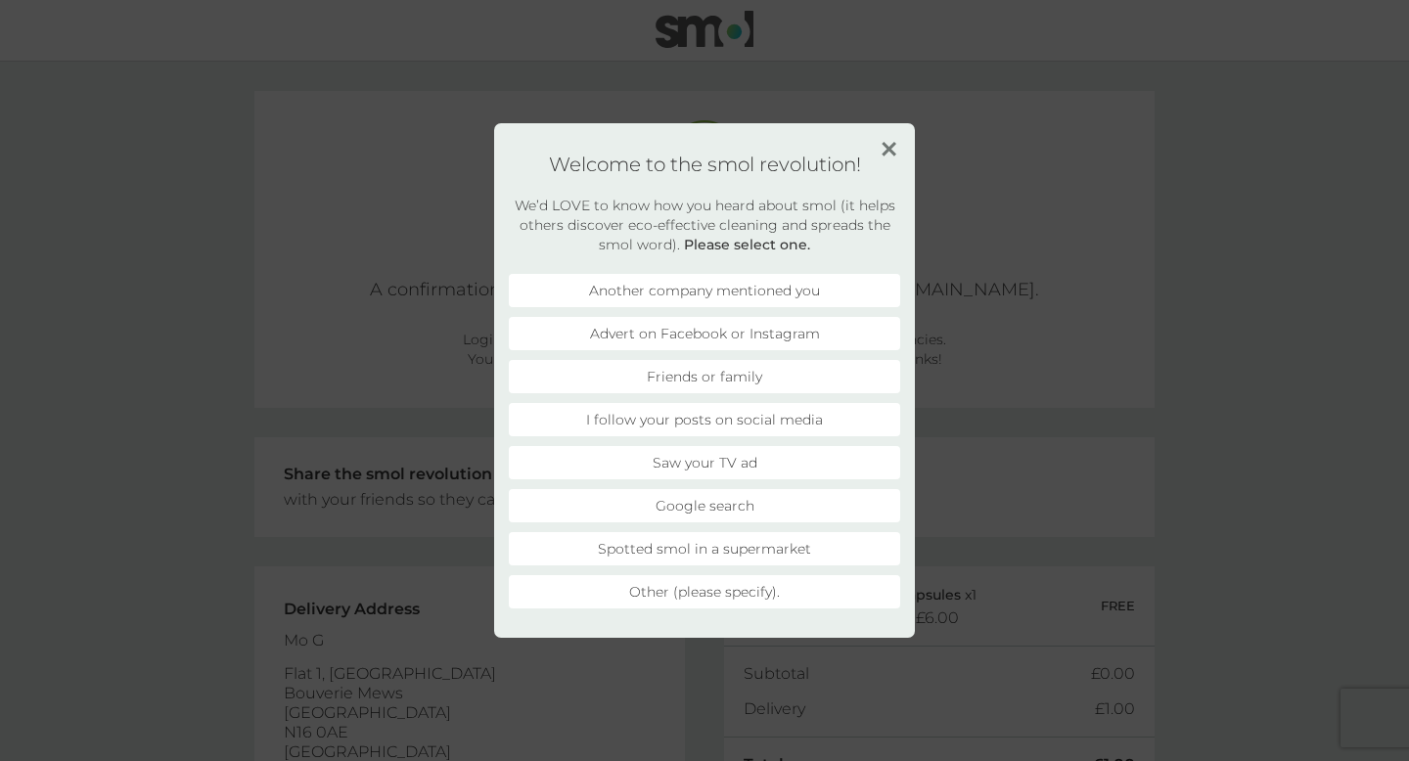
click at [886, 137] on div "Welcome to the smol revolution! We’d LOVE to know how you heard about smol (it …" at bounding box center [704, 380] width 421 height 515
click at [885, 145] on img at bounding box center [889, 149] width 15 height 15
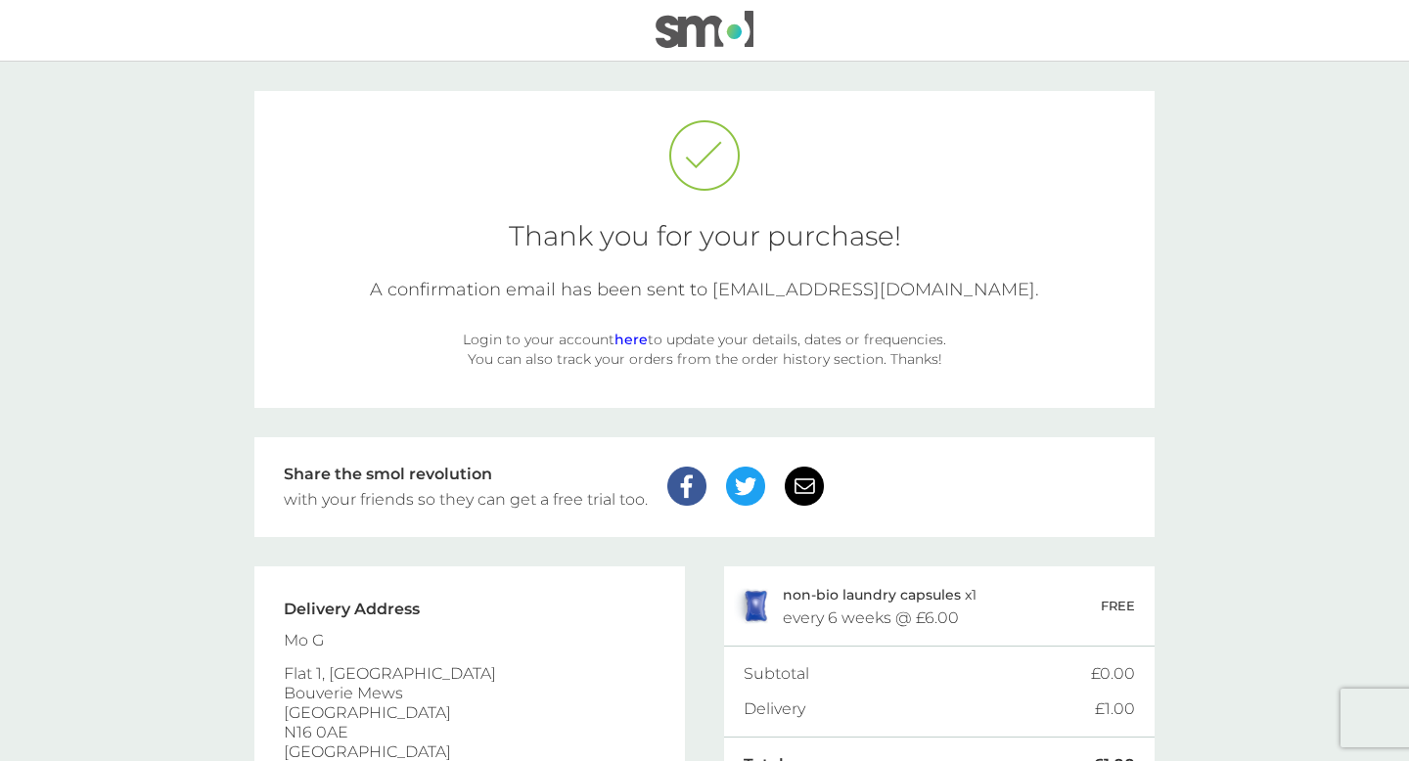
click at [641, 342] on link "here" at bounding box center [631, 340] width 33 height 18
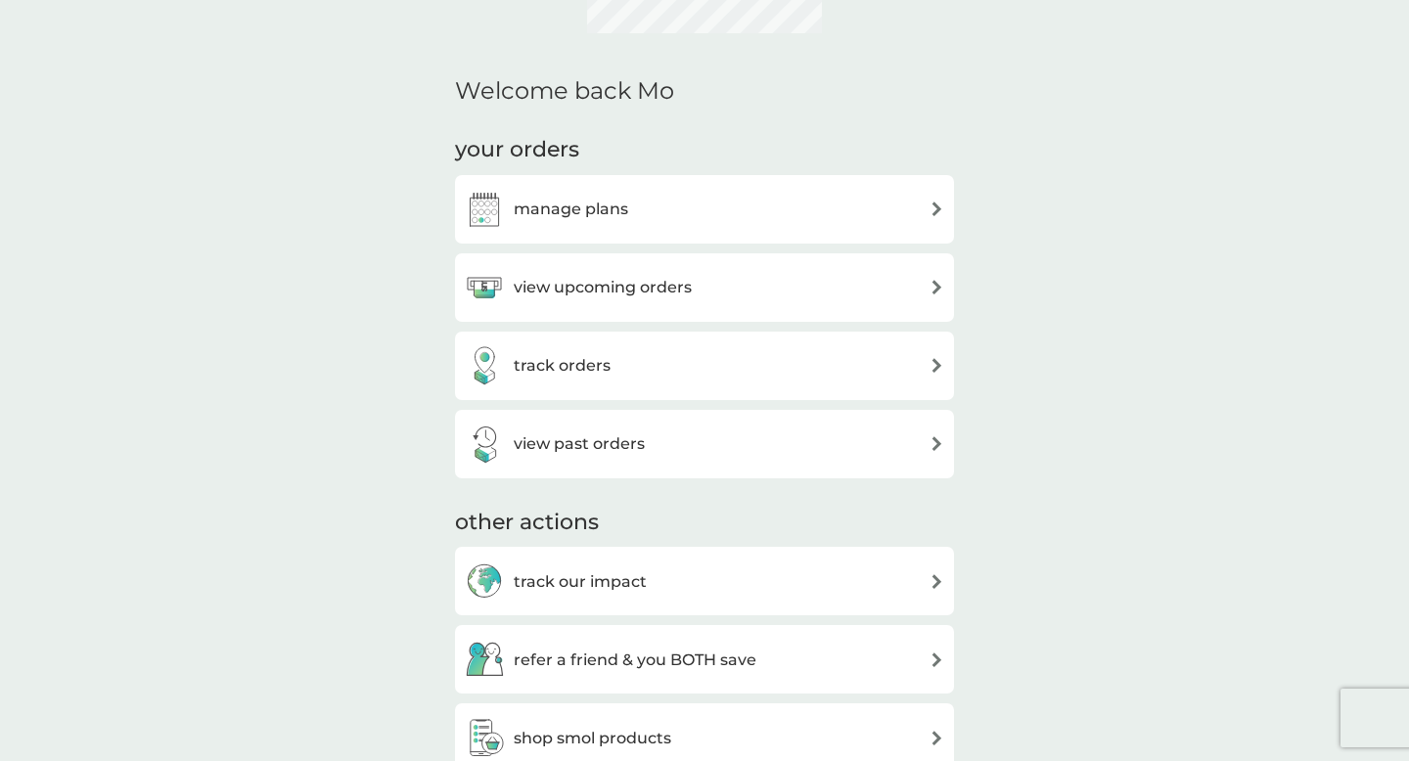
scroll to position [185, 0]
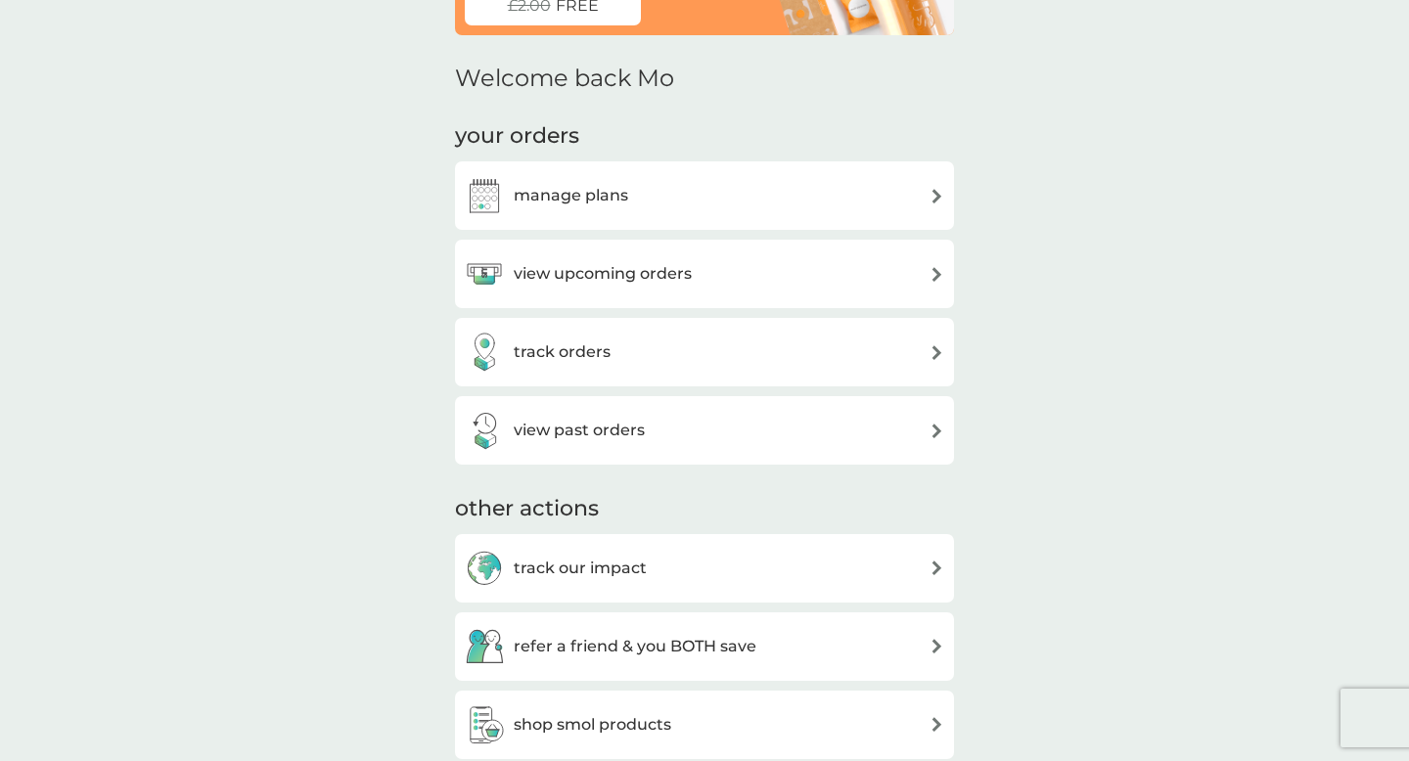
click at [747, 183] on div "manage plans" at bounding box center [705, 195] width 480 height 39
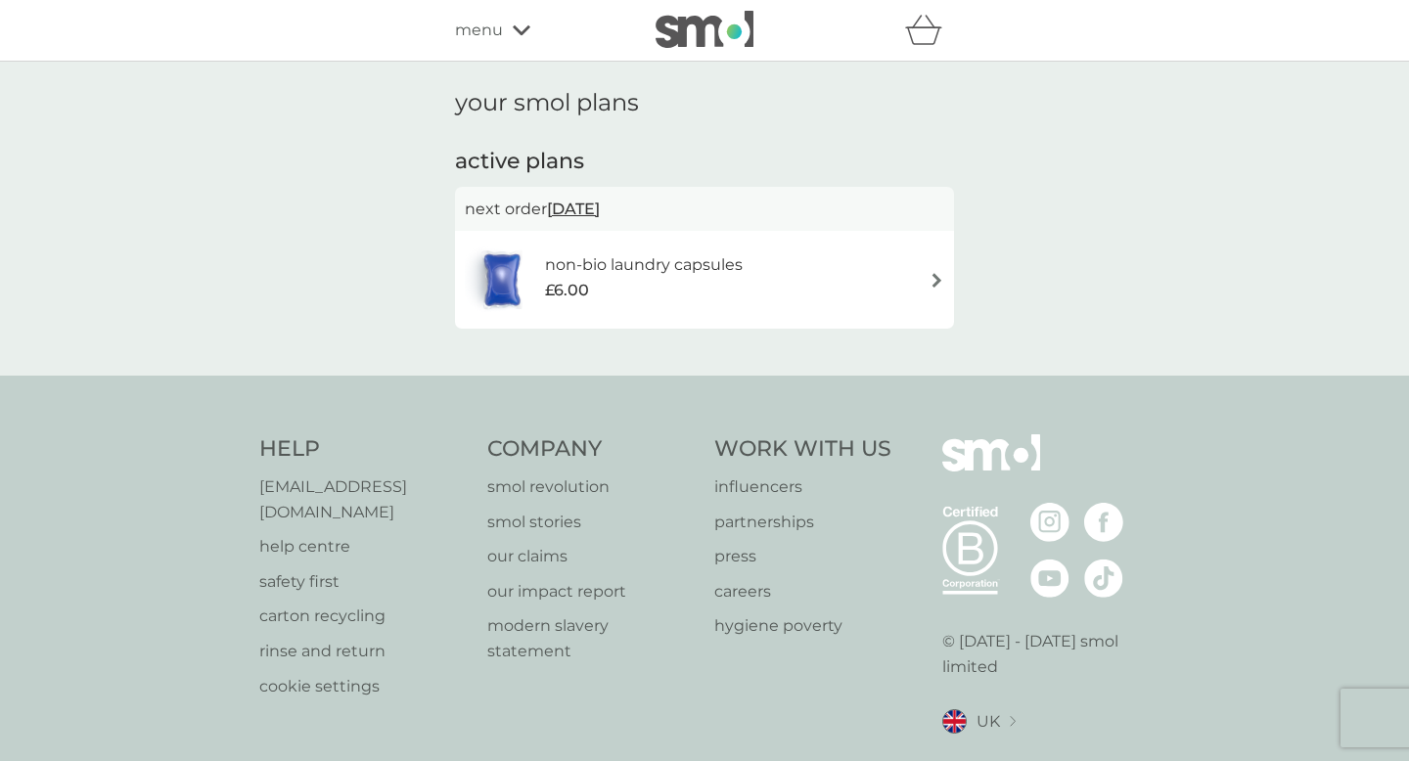
click at [790, 274] on div "non-bio laundry capsules £6.00" at bounding box center [705, 280] width 480 height 69
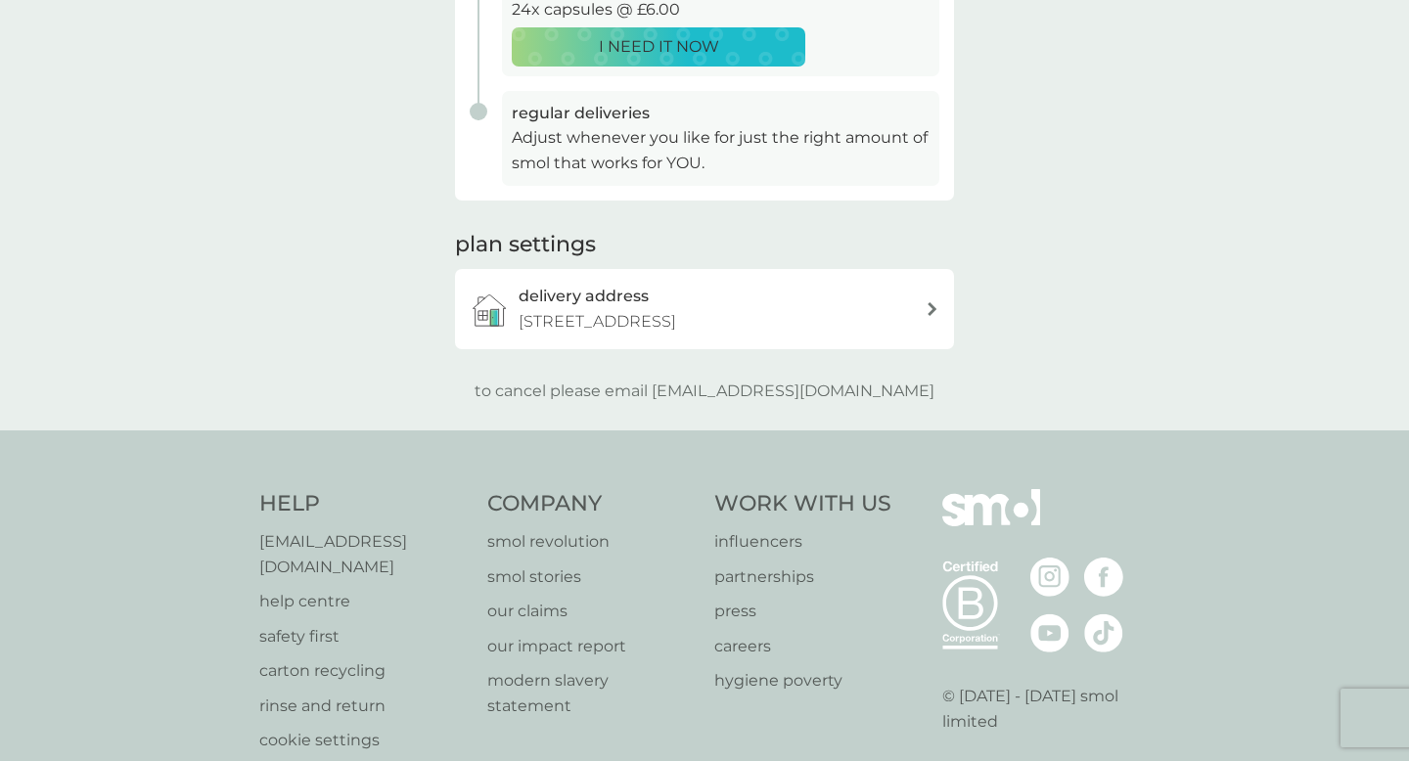
scroll to position [486, 0]
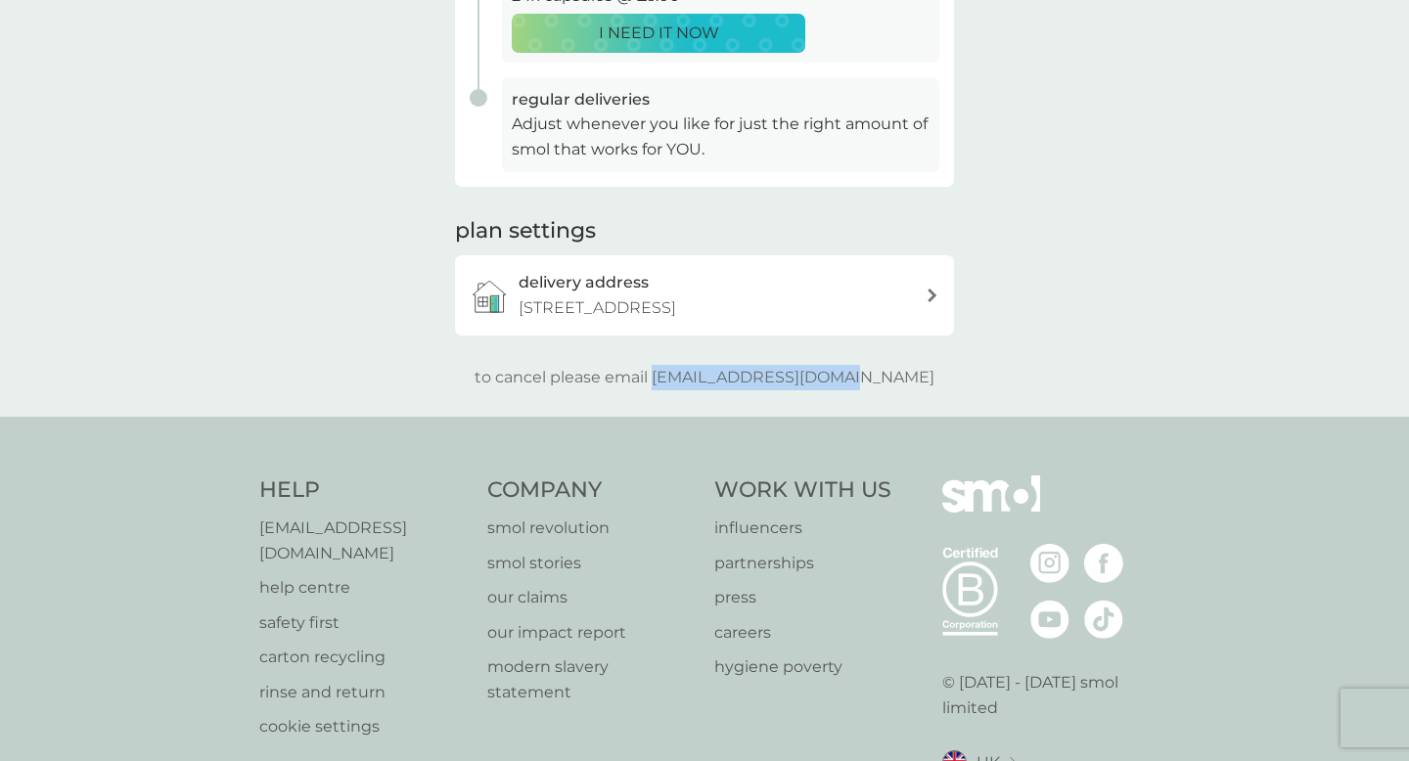
drag, startPoint x: 698, startPoint y: 403, endPoint x: 952, endPoint y: 403, distance: 254.4
click at [952, 390] on div "to cancel please email help@smolproducts.com" at bounding box center [704, 377] width 499 height 25
copy p "[EMAIL_ADDRESS][DOMAIN_NAME]"
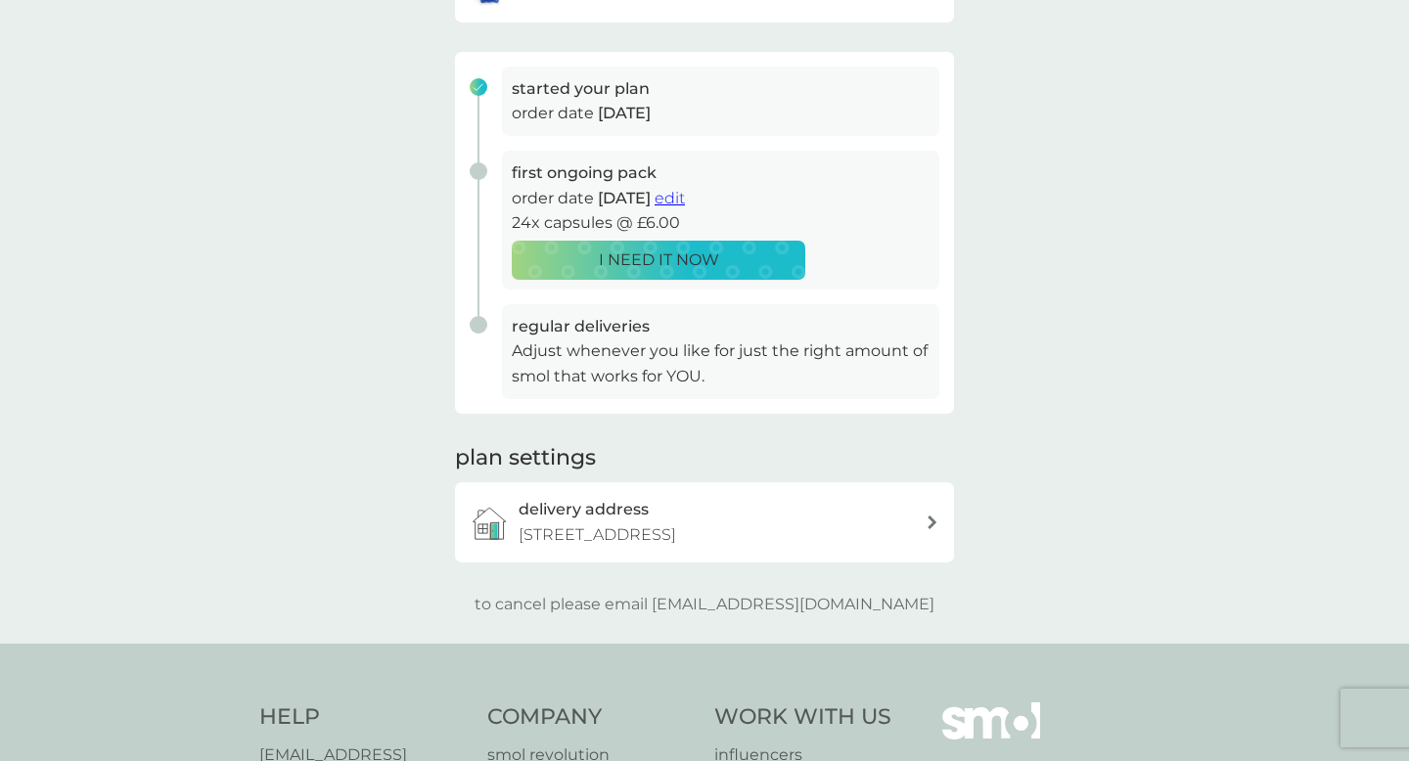
scroll to position [246, 0]
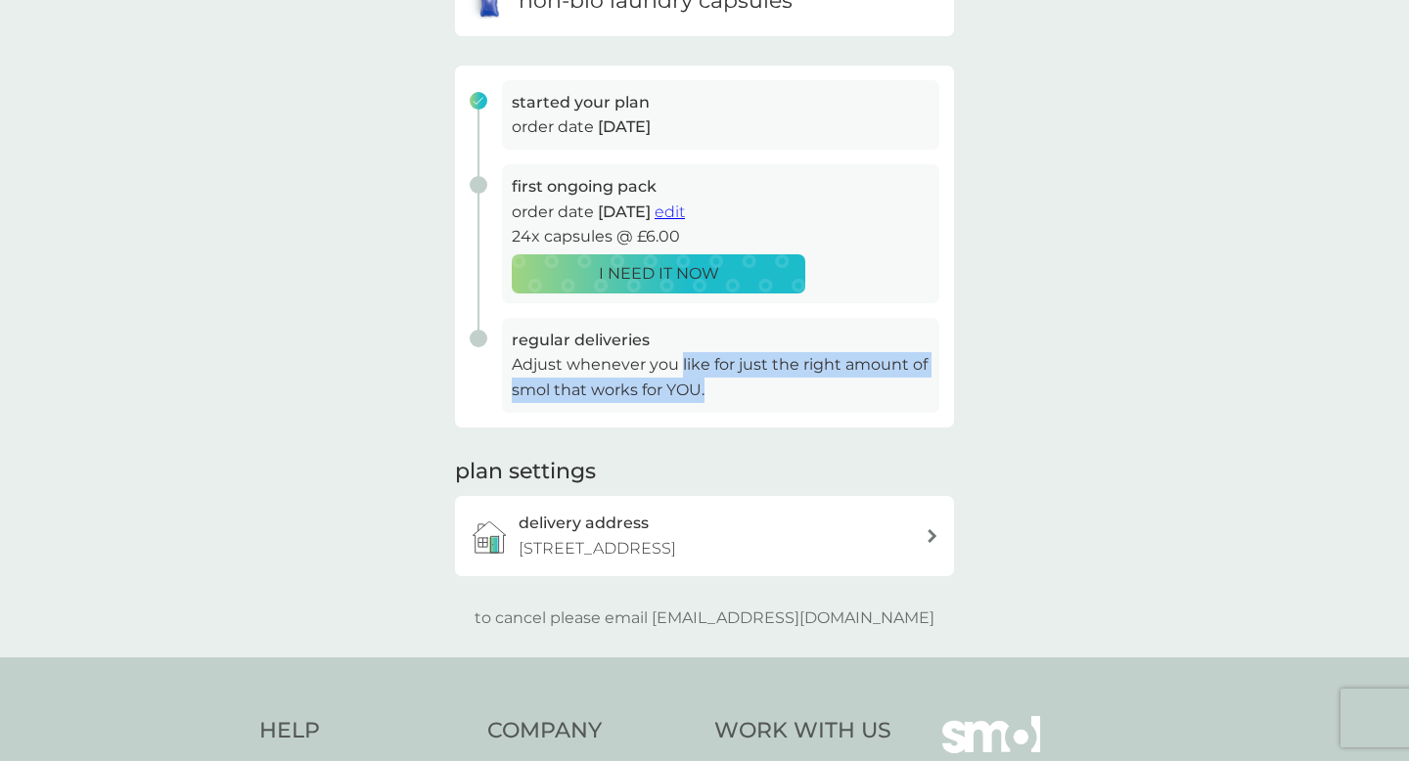
drag, startPoint x: 682, startPoint y: 362, endPoint x: 750, endPoint y: 402, distance: 78.5
click at [750, 402] on p "Adjust whenever you like for just the right amount of smol that works for YOU." at bounding box center [721, 377] width 418 height 50
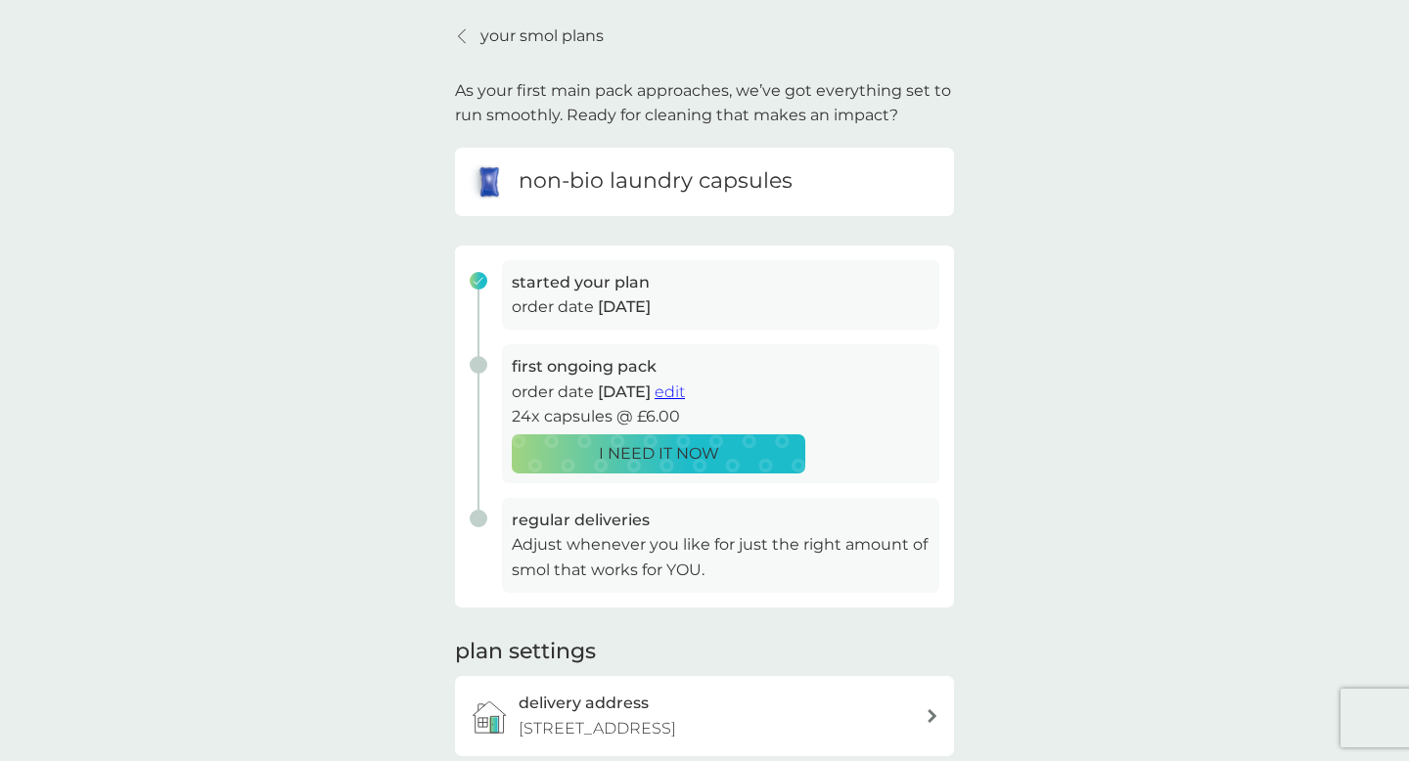
scroll to position [48, 0]
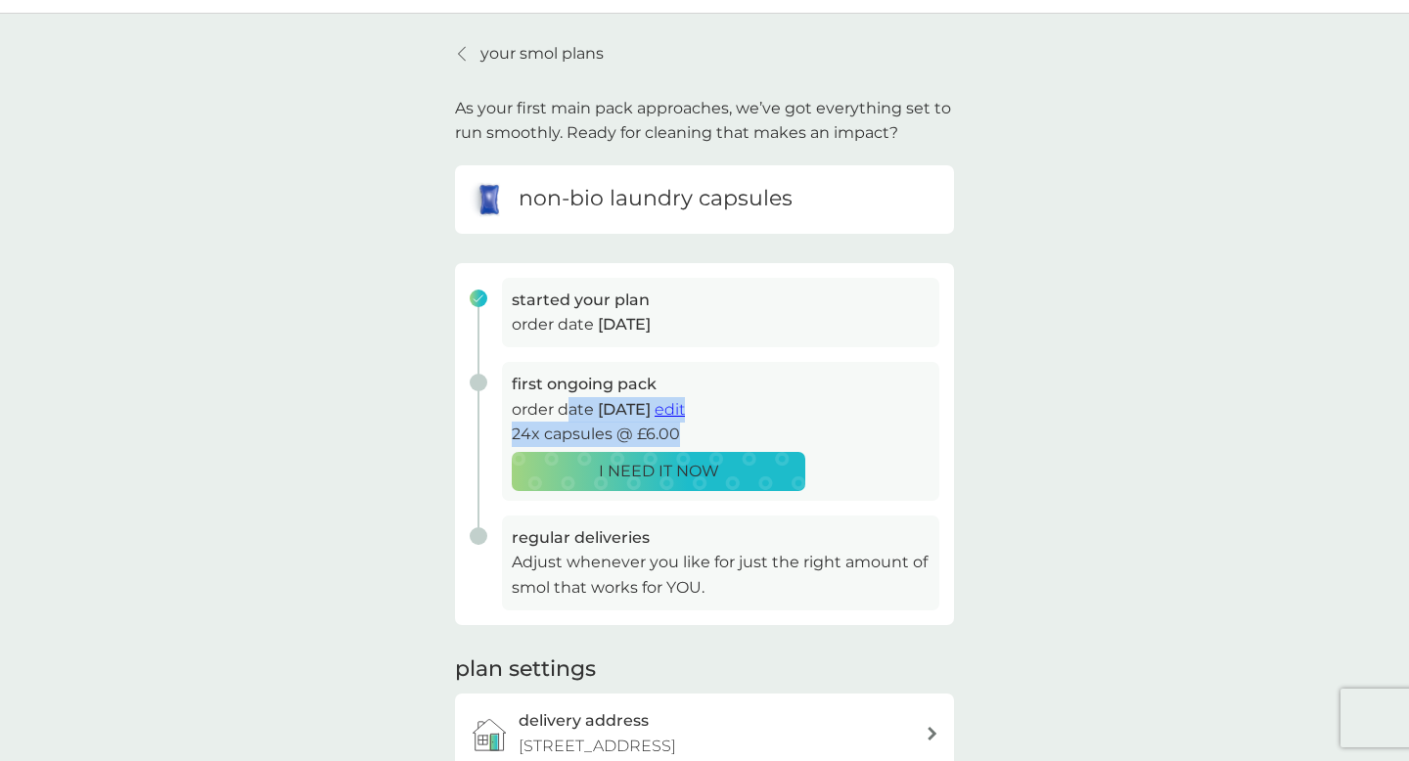
drag, startPoint x: 572, startPoint y: 405, endPoint x: 687, endPoint y: 440, distance: 120.7
click at [687, 440] on div "first ongoing pack order date 22 Sep 2025 edit 24x capsules @ £6.00 I NEED IT N…" at bounding box center [720, 431] width 437 height 139
click at [687, 440] on p "24x capsules @ £6.00" at bounding box center [721, 434] width 418 height 25
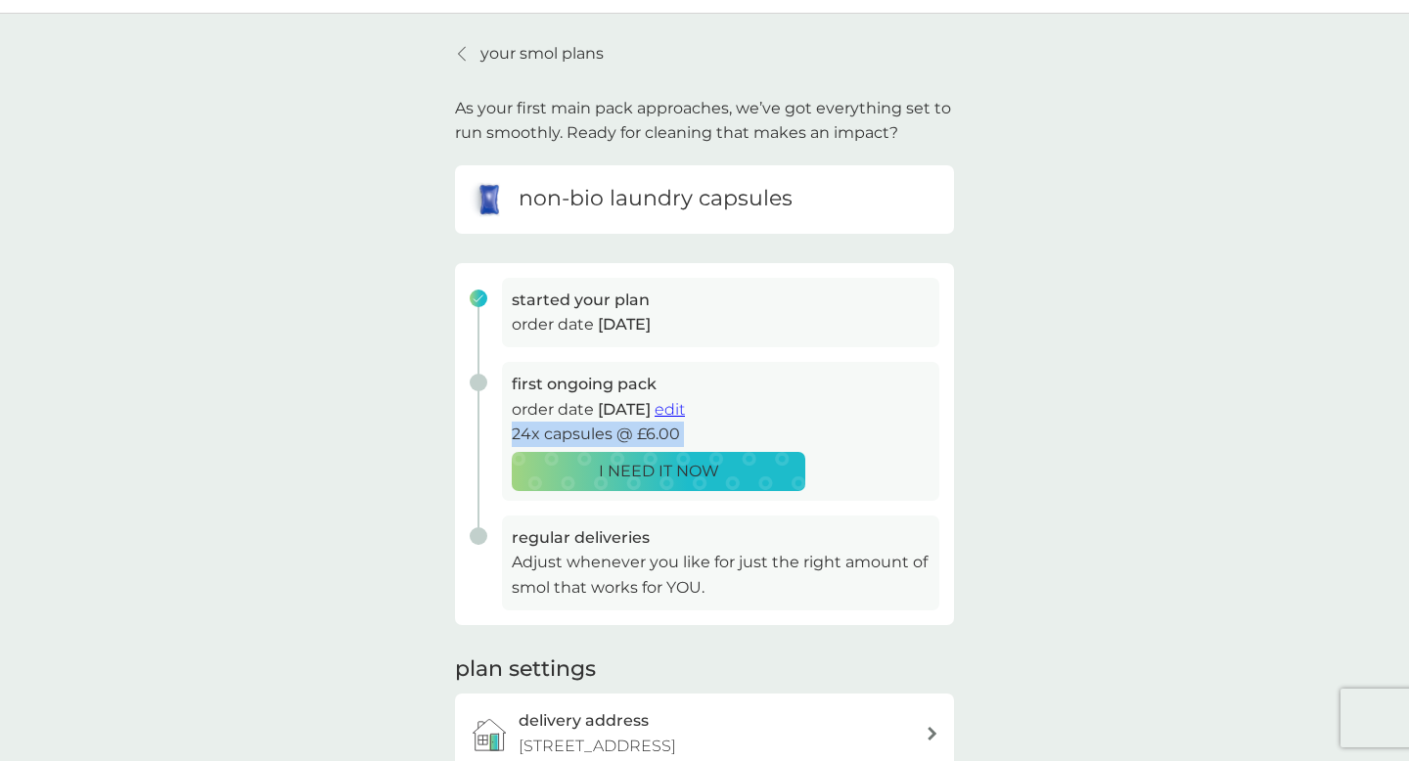
click at [700, 435] on p "24x capsules @ £6.00" at bounding box center [721, 434] width 418 height 25
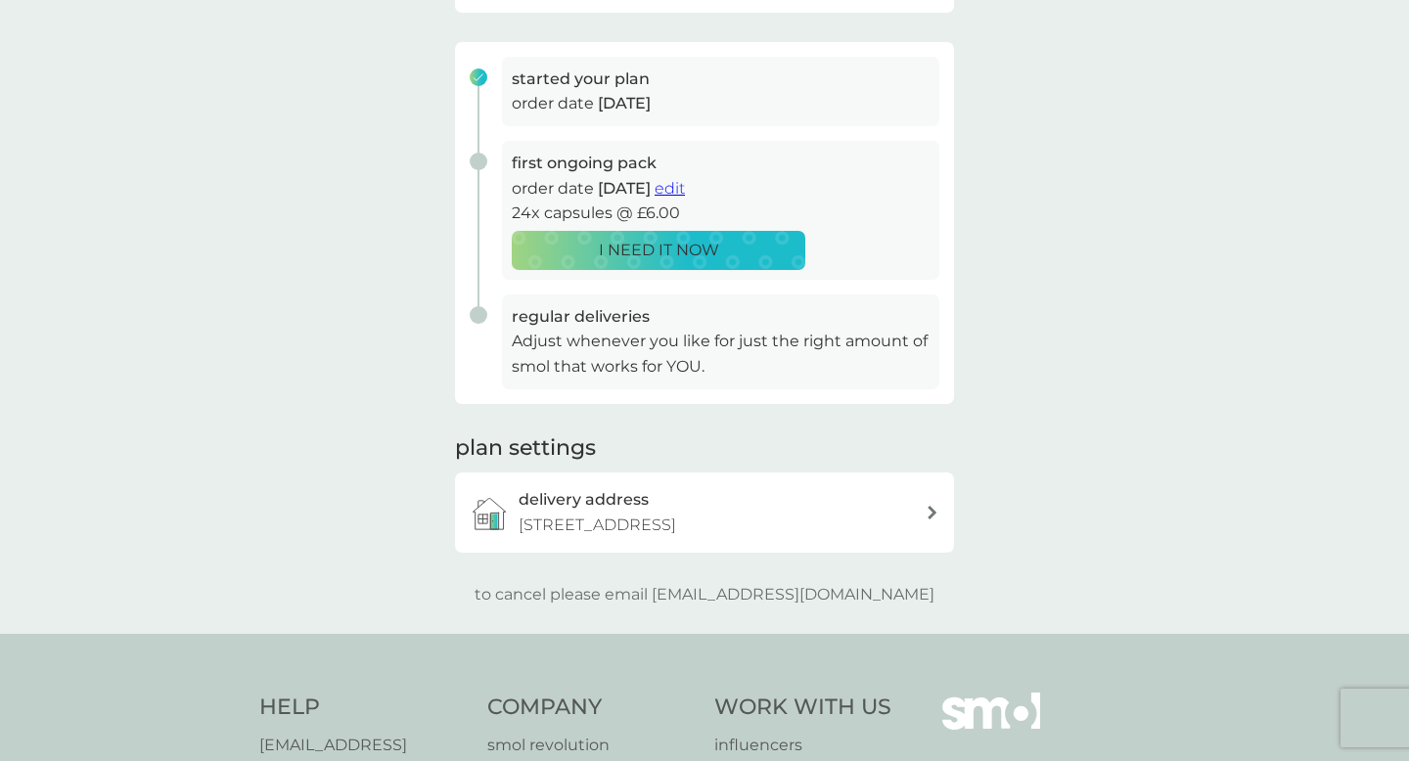
scroll to position [298, 0]
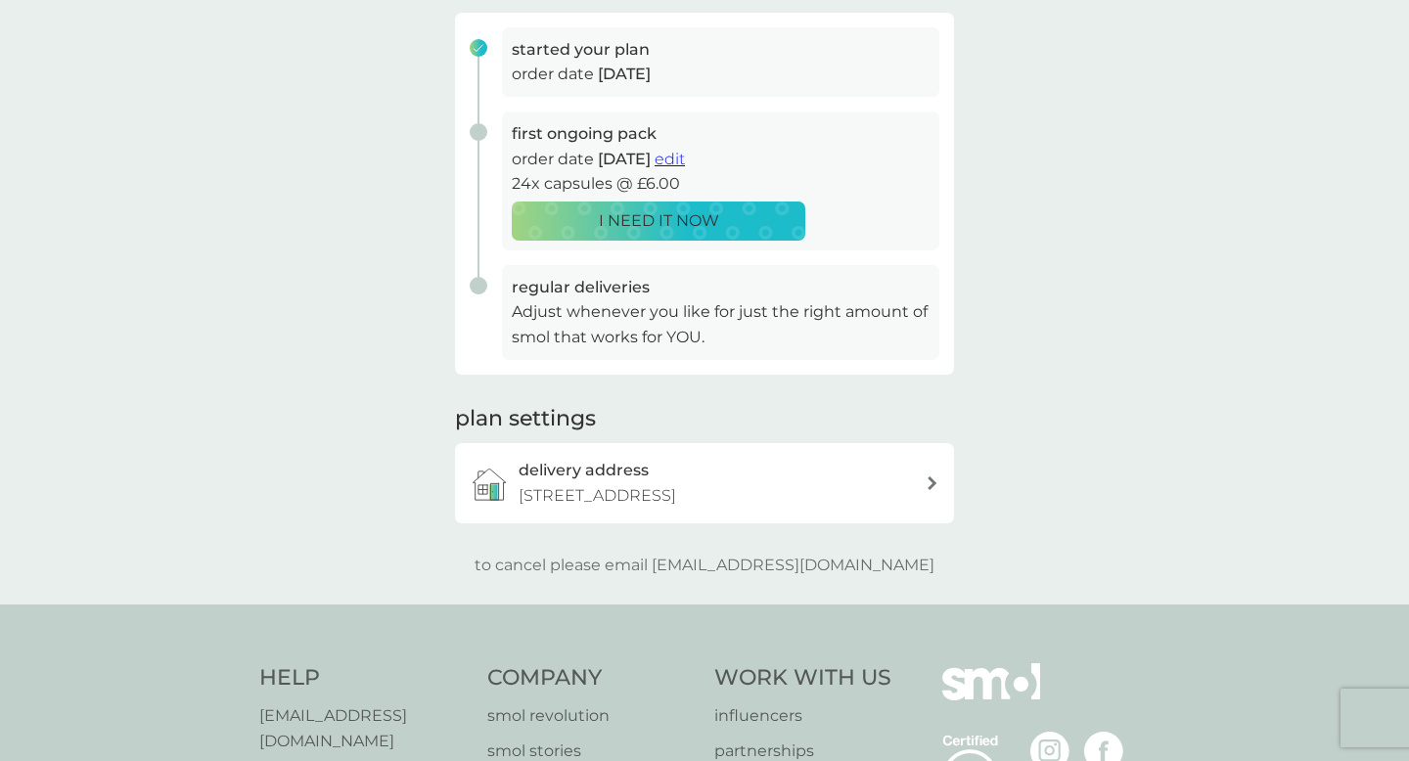
click at [676, 499] on p "Flat 1, Mews House, Bouverie Mews, London, N16 0AE" at bounding box center [598, 495] width 158 height 25
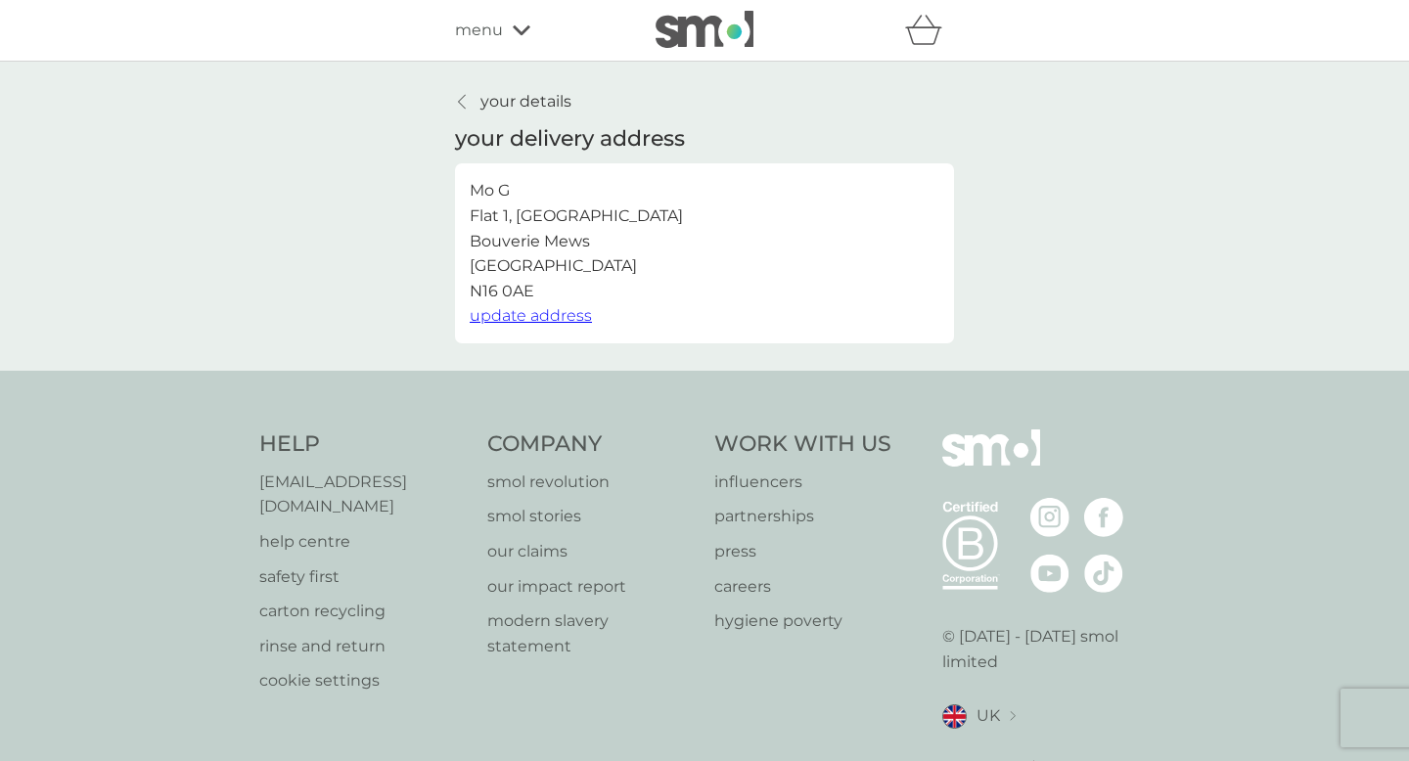
scroll to position [298, 0]
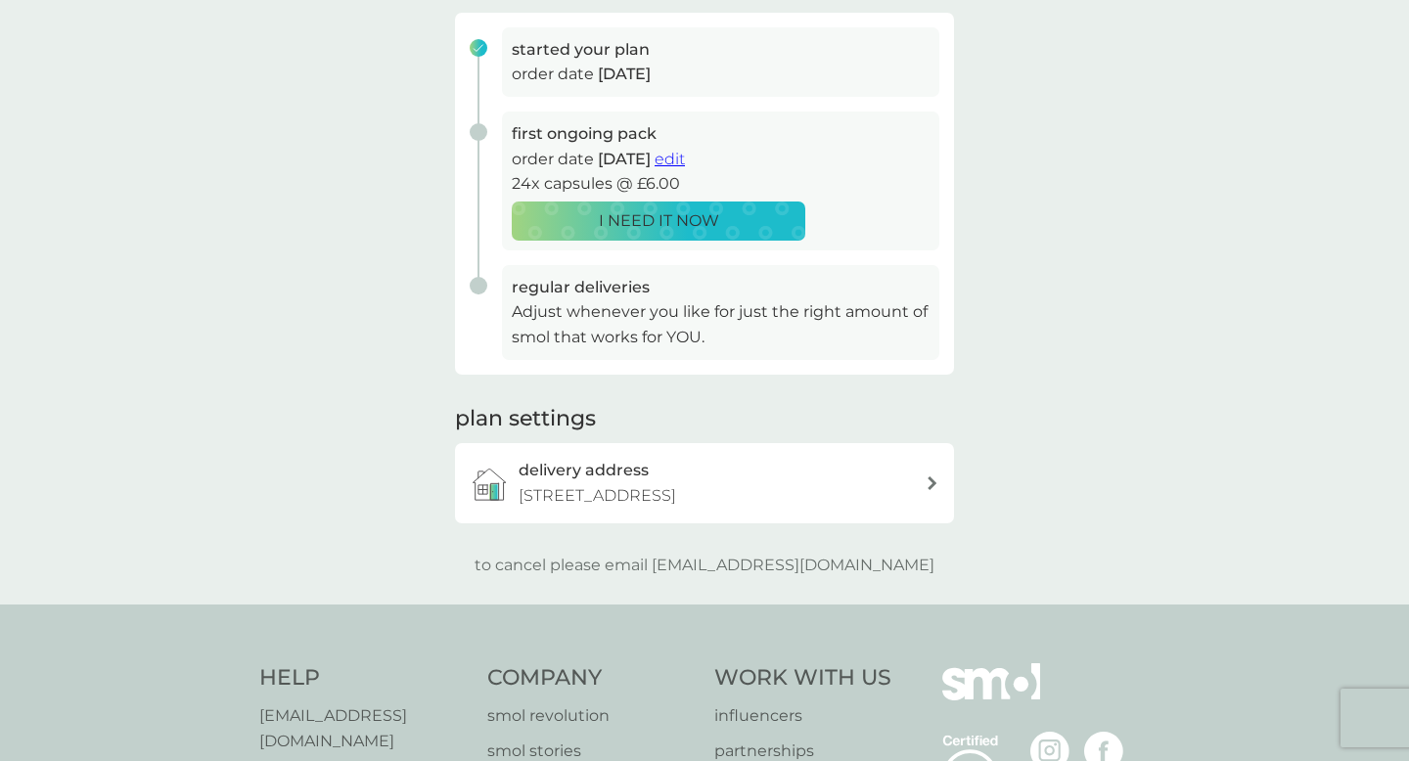
click at [685, 154] on span "edit" at bounding box center [670, 159] width 30 height 19
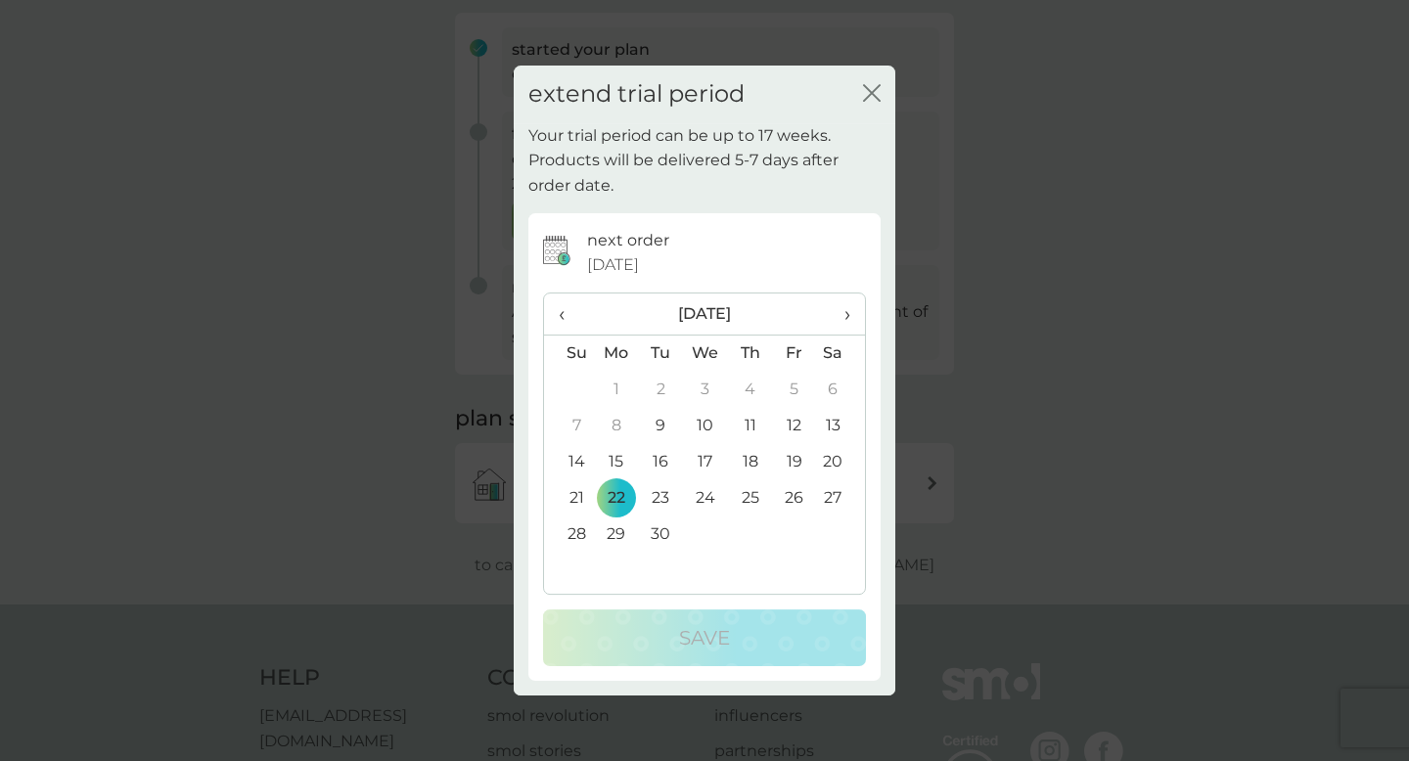
click at [865, 92] on icon "close" at bounding box center [872, 93] width 18 height 18
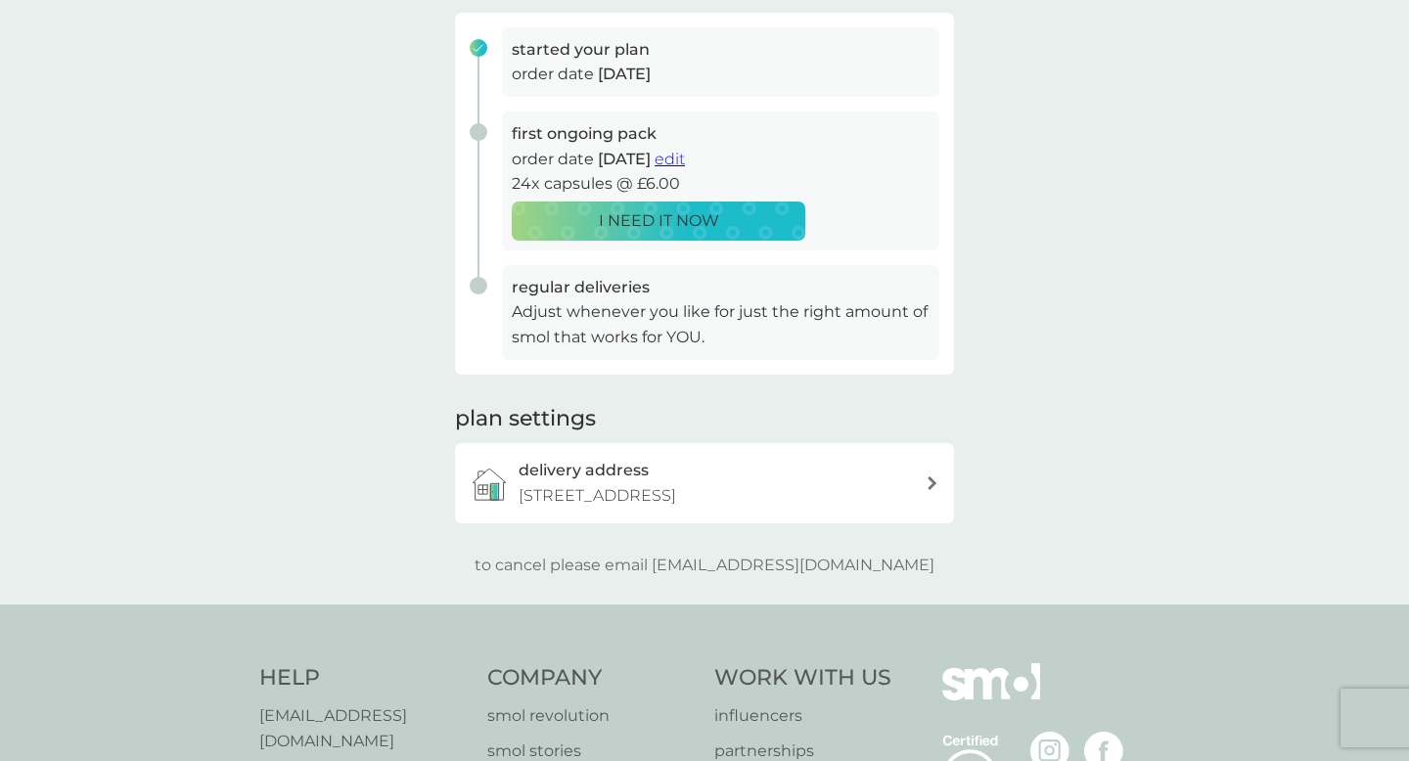
scroll to position [86, 0]
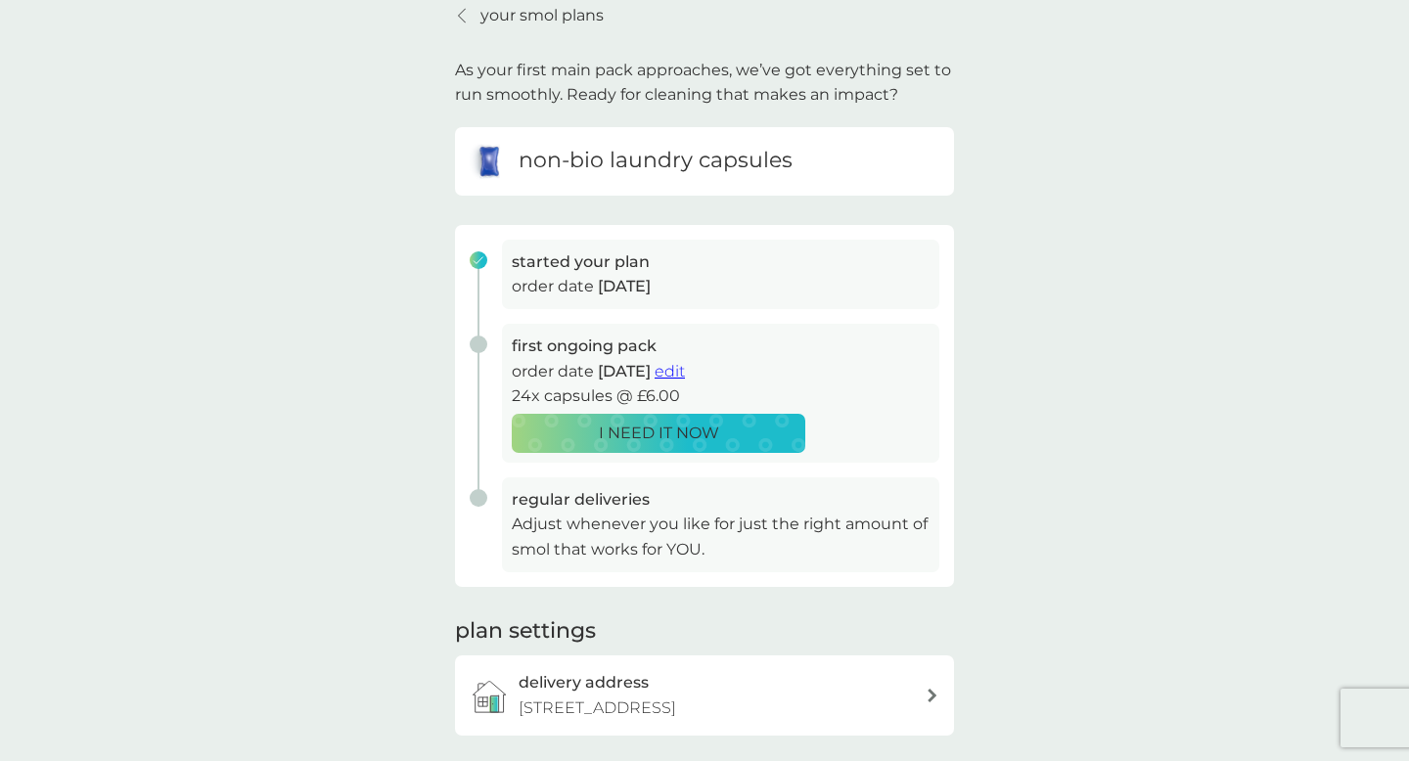
drag, startPoint x: 611, startPoint y: 279, endPoint x: 764, endPoint y: 279, distance: 153.6
click at [763, 279] on p "order date 8 Sep 2025" at bounding box center [721, 286] width 418 height 25
click at [764, 279] on p "order date 8 Sep 2025" at bounding box center [721, 286] width 418 height 25
